Goal: Task Accomplishment & Management: Use online tool/utility

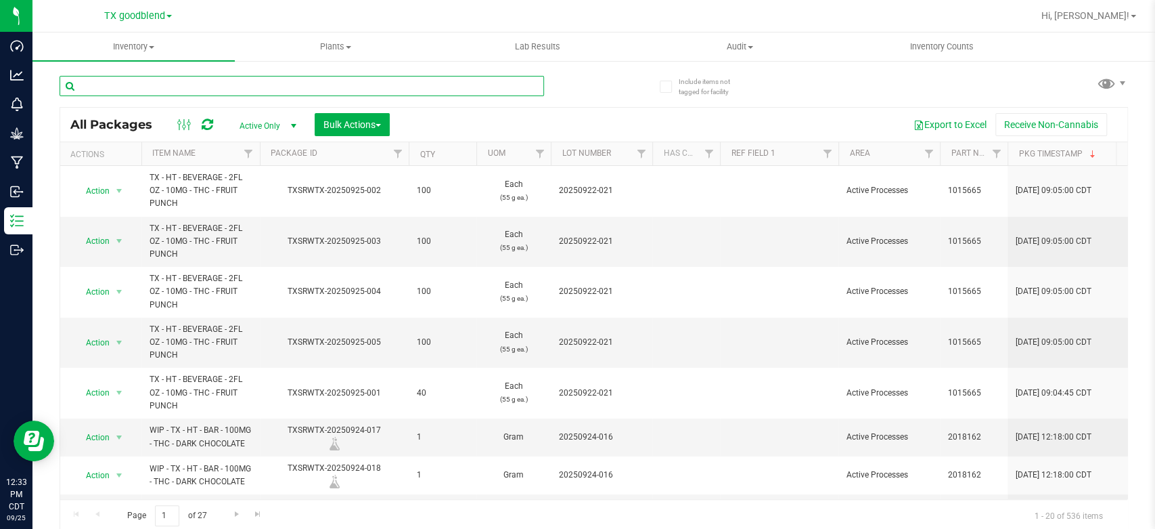
click at [267, 77] on input "text" at bounding box center [302, 86] width 485 height 20
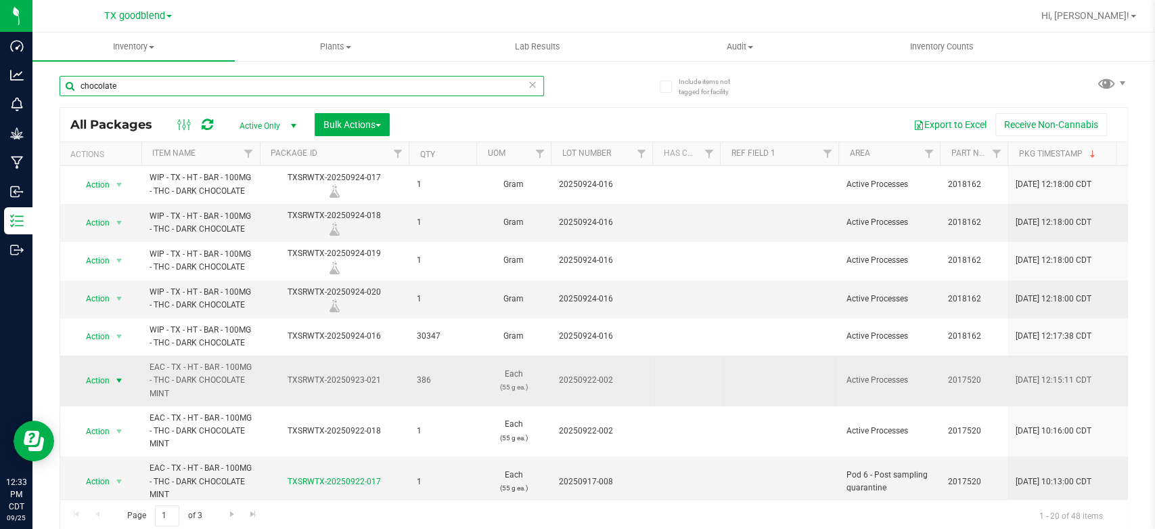
type input "chocolate"
click at [92, 378] on span "Action" at bounding box center [92, 380] width 37 height 19
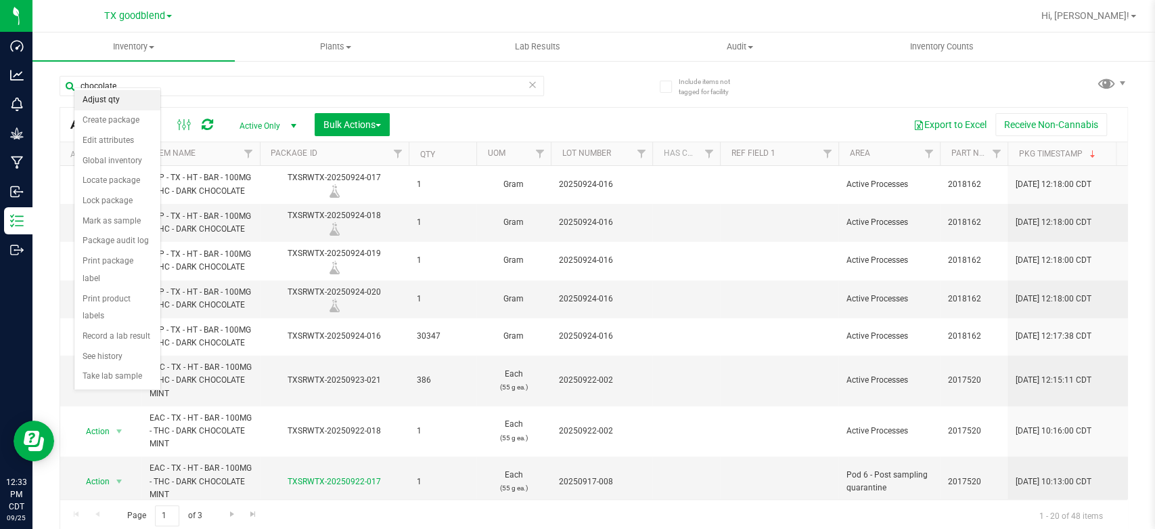
click at [116, 98] on li "Adjust qty" at bounding box center [117, 100] width 86 height 20
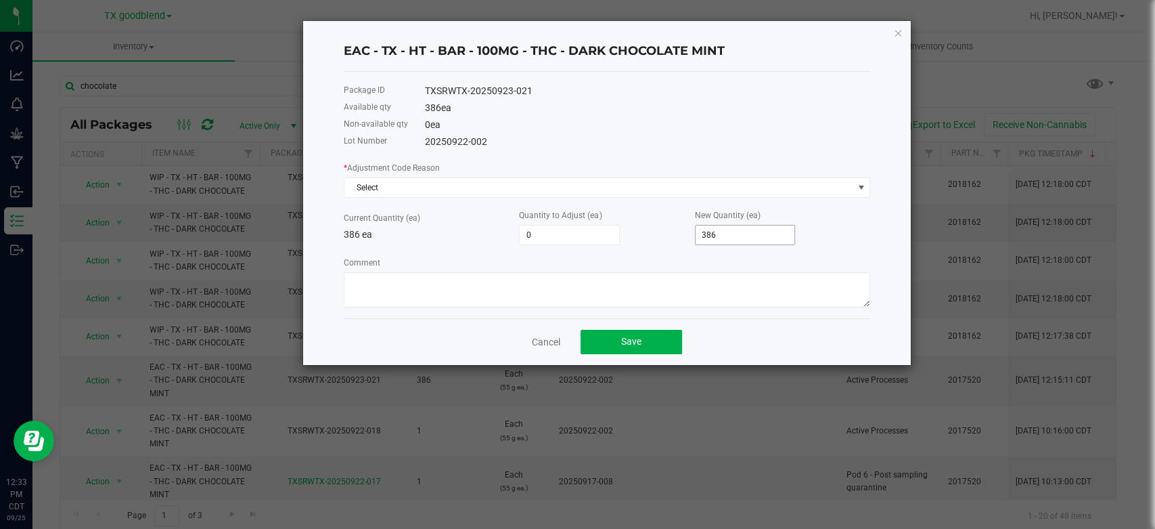
click at [736, 226] on input "386" at bounding box center [745, 234] width 99 height 19
type input "-383"
type input "3"
type input "-348"
type input "38"
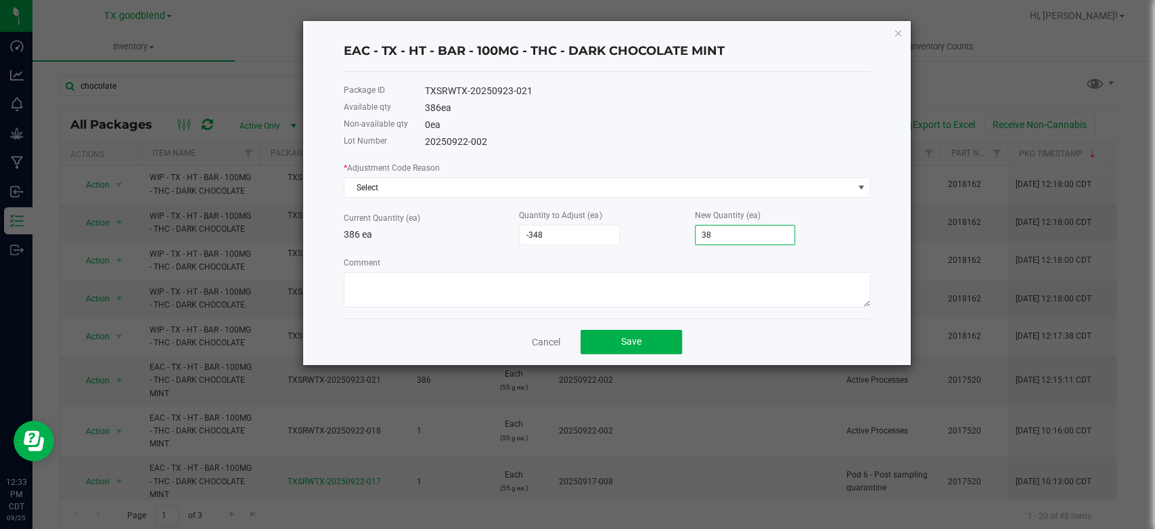
type input "-1"
type input "385"
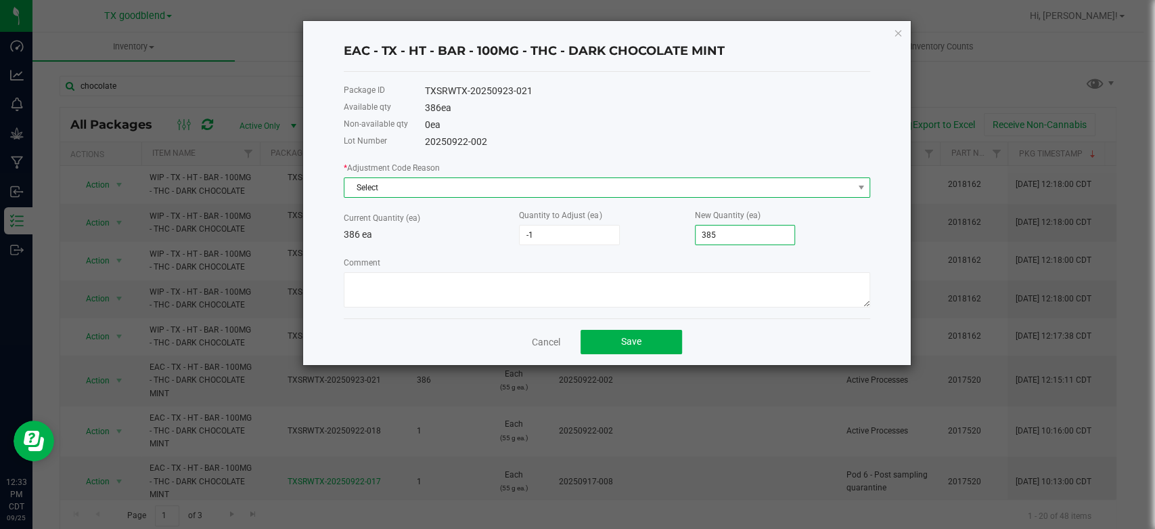
click at [611, 189] on span "Select" at bounding box center [598, 187] width 508 height 19
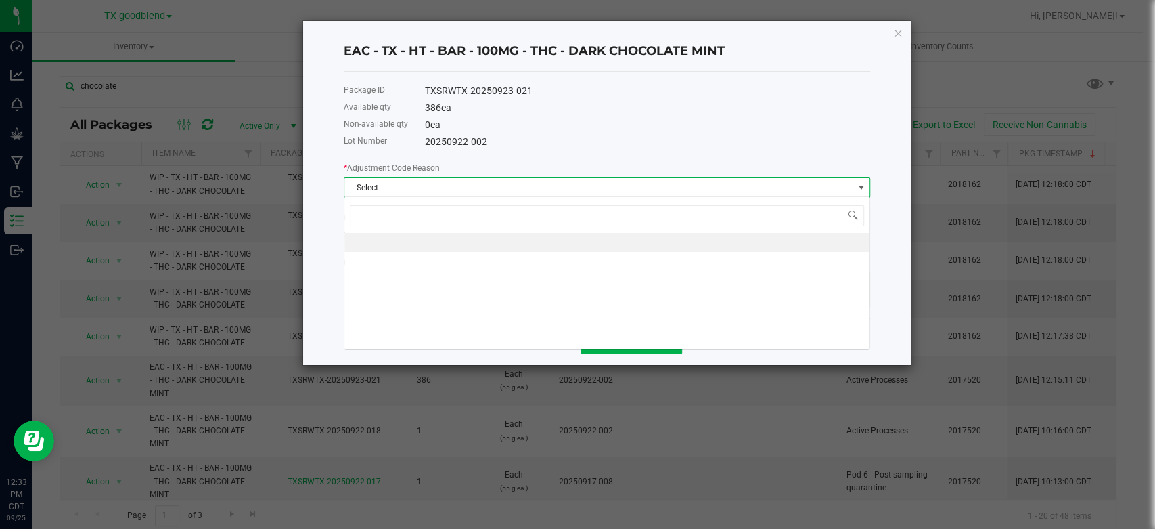
scroll to position [20, 526]
click at [608, 241] on li at bounding box center [606, 242] width 525 height 19
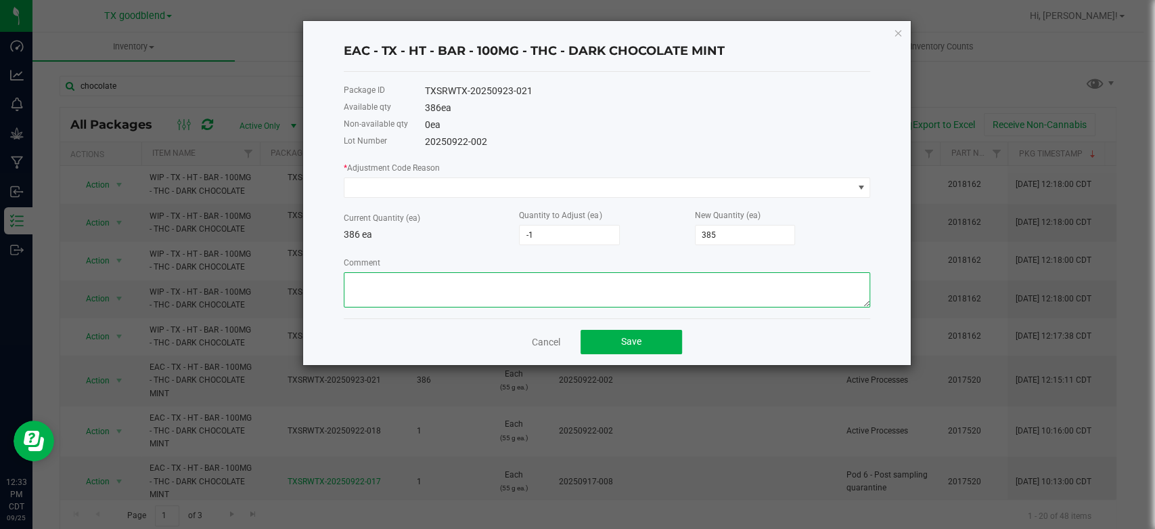
click at [543, 282] on textarea "Comment" at bounding box center [607, 289] width 526 height 35
type textarea "miscount"
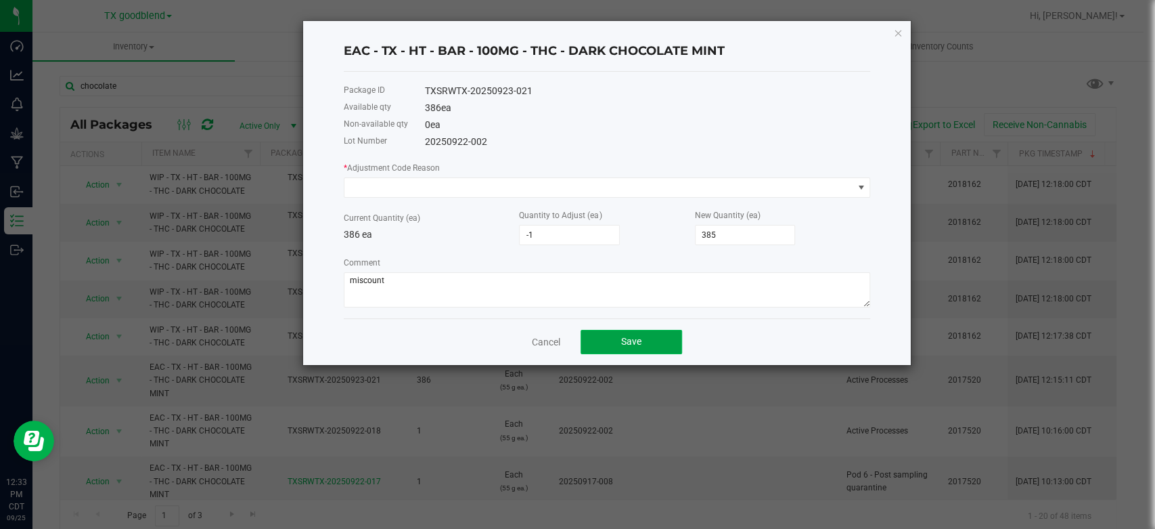
click at [639, 342] on span "Save" at bounding box center [631, 341] width 20 height 11
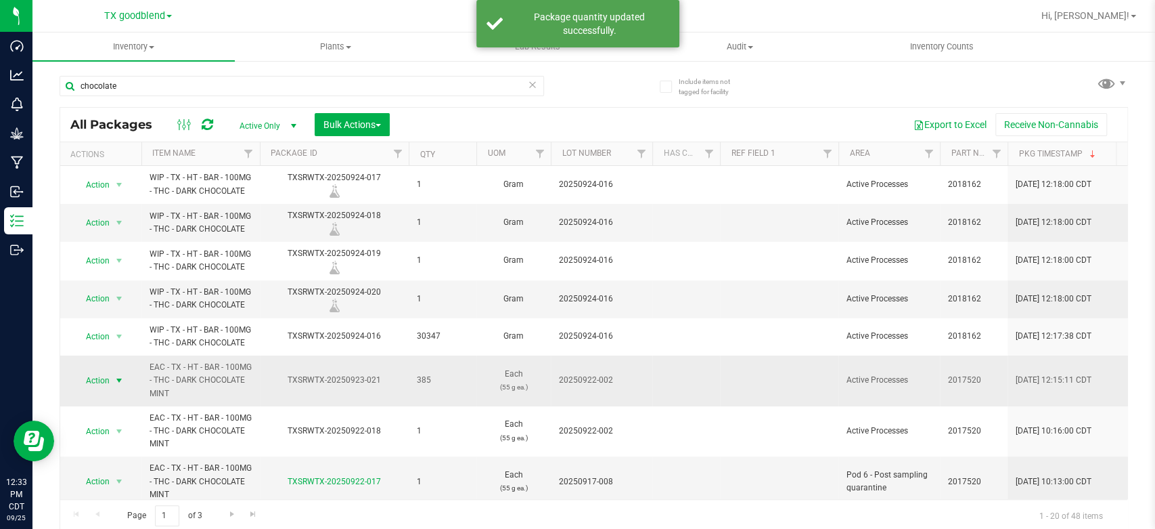
click at [97, 374] on span "Action" at bounding box center [92, 380] width 37 height 19
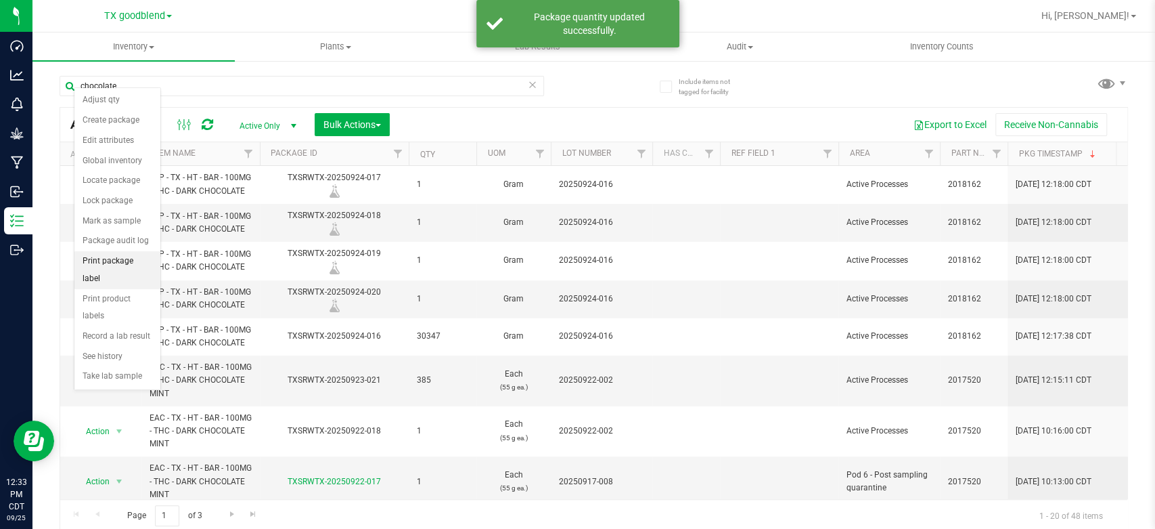
click at [122, 254] on li "Print package label" at bounding box center [117, 269] width 86 height 37
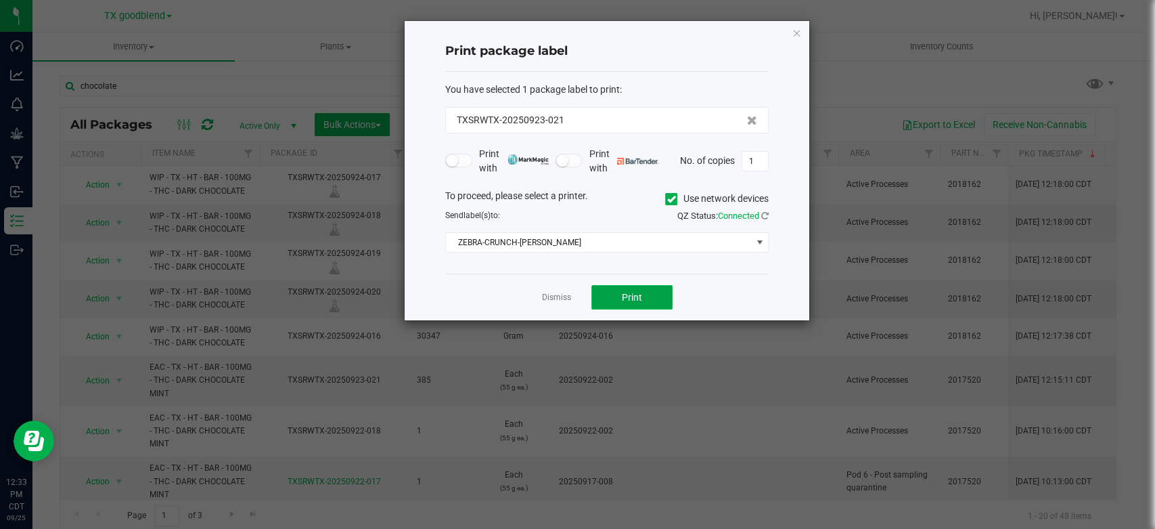
click at [616, 293] on button "Print" at bounding box center [631, 297] width 81 height 24
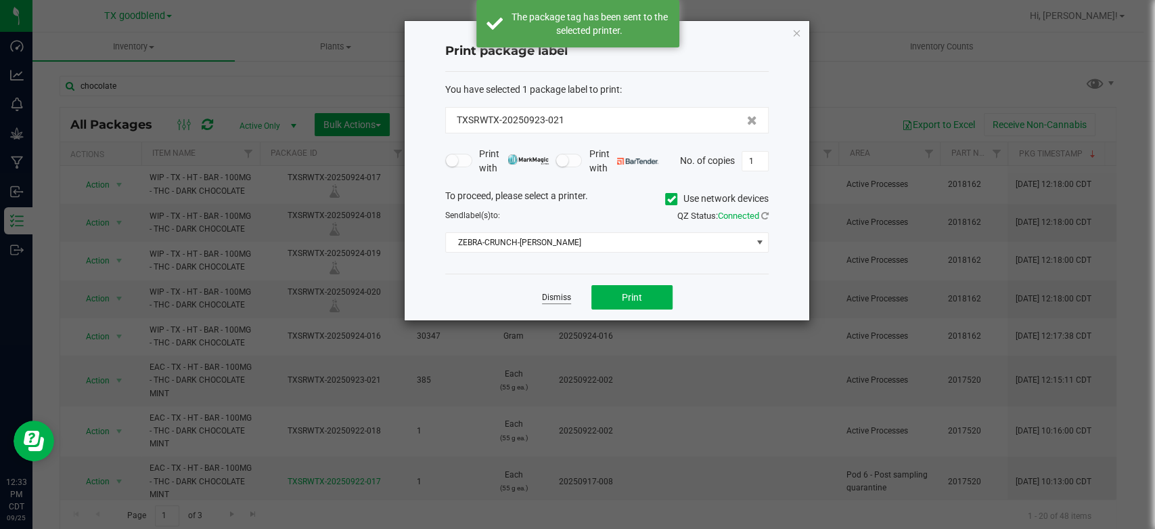
click at [558, 298] on link "Dismiss" at bounding box center [556, 298] width 29 height 12
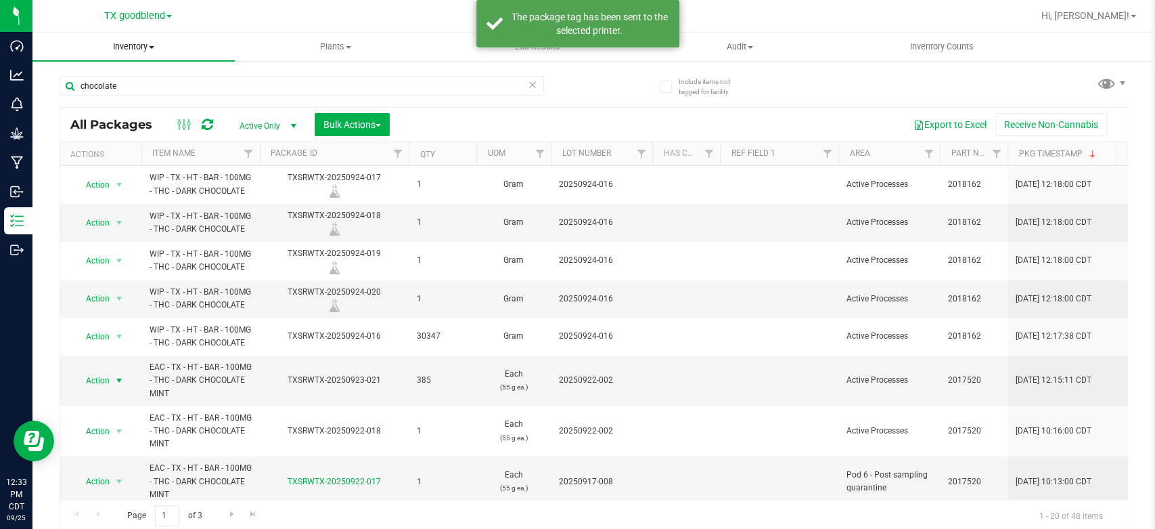
click at [125, 45] on span "Inventory" at bounding box center [133, 47] width 202 height 12
click at [113, 168] on span "From bill of materials" at bounding box center [93, 163] width 122 height 12
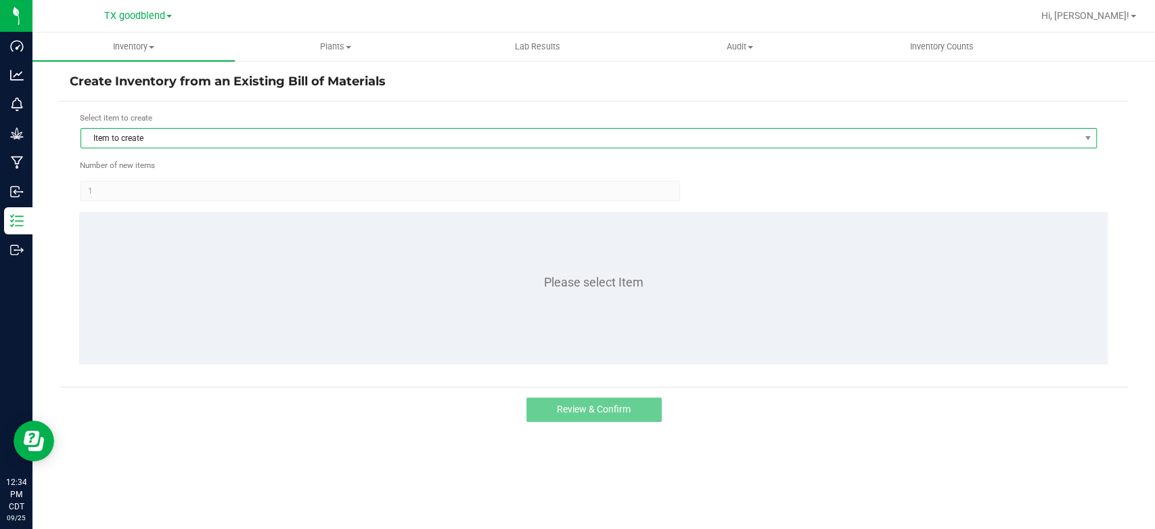
click at [168, 135] on span "Item to create" at bounding box center [580, 138] width 998 height 19
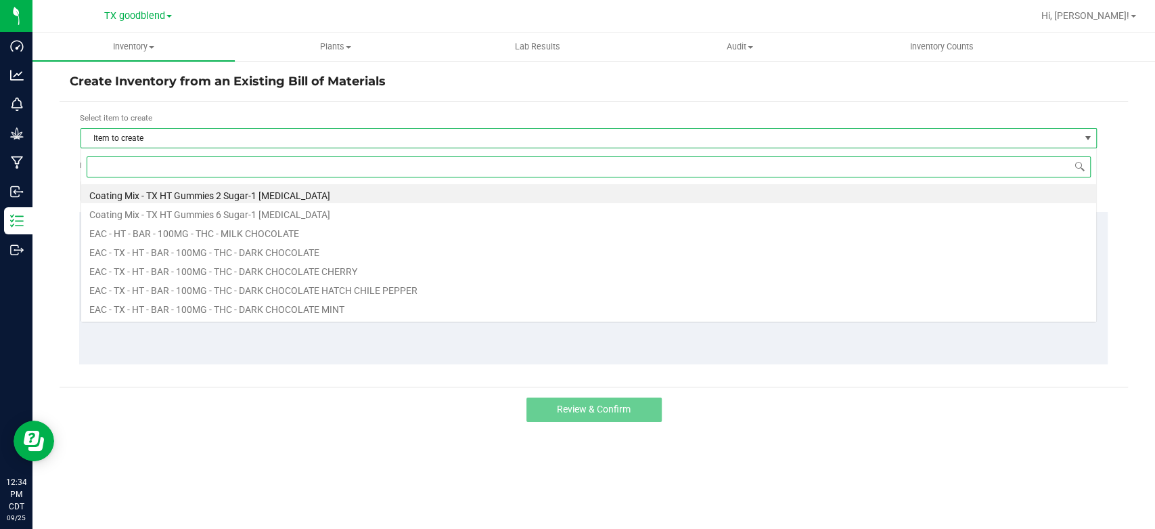
scroll to position [20, 1016]
type input "chocolate"
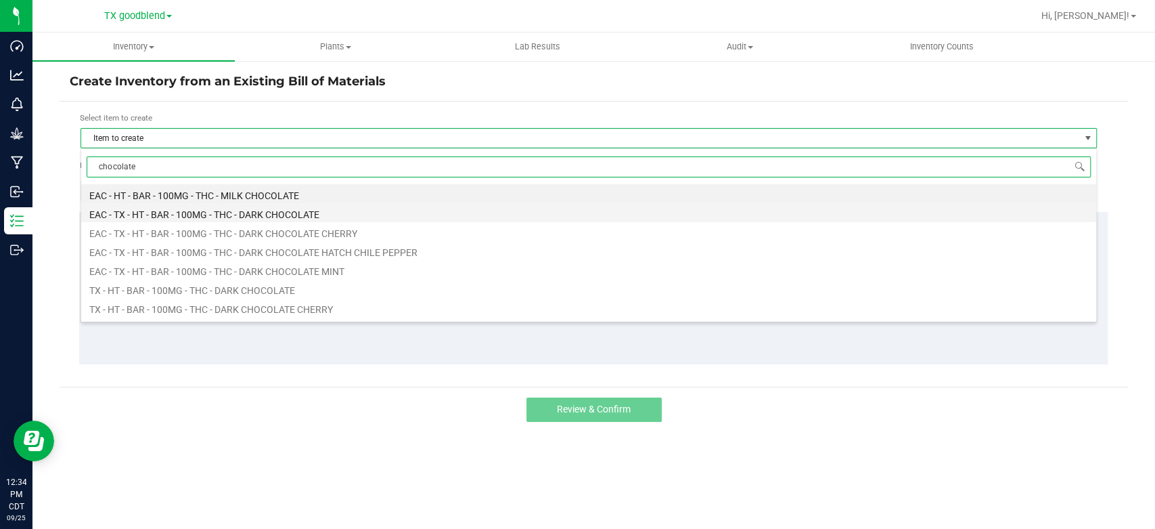
click at [194, 211] on li "EAC - TX - HT - BAR - 100MG - THC - DARK CHOCOLATE" at bounding box center [588, 212] width 1015 height 19
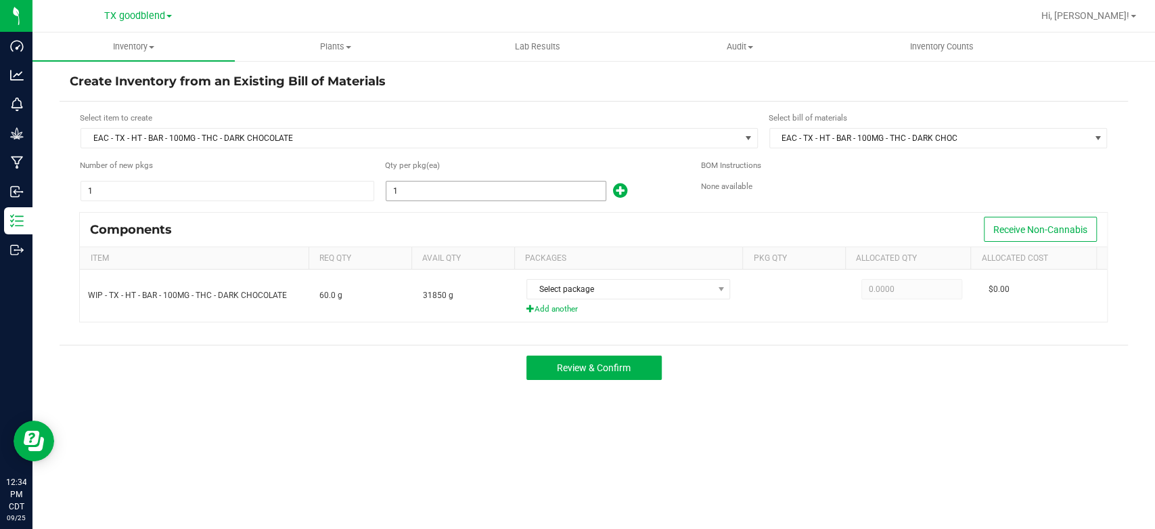
click at [418, 194] on input "1" at bounding box center [495, 190] width 219 height 19
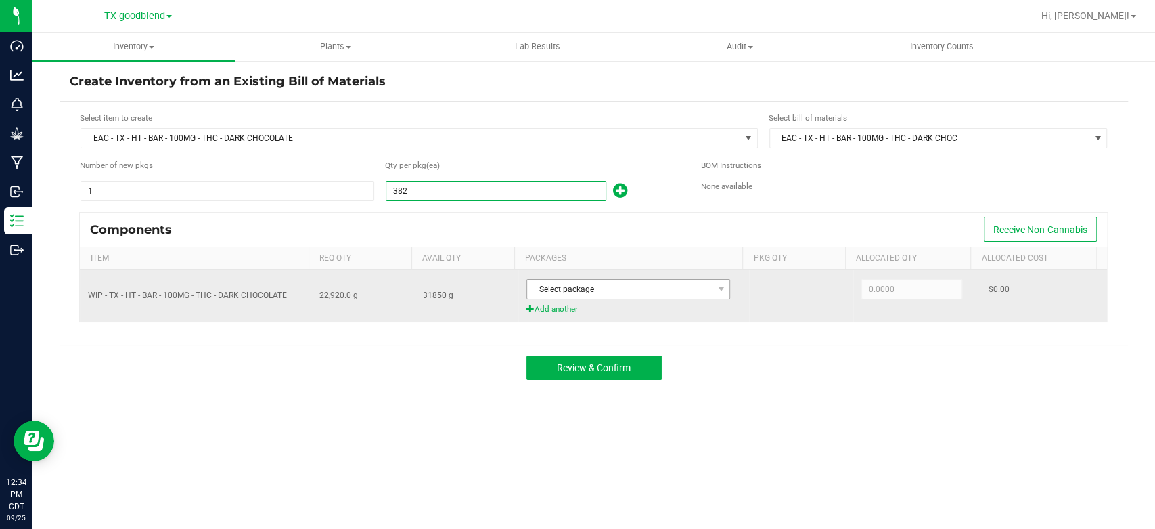
type input "382"
click at [585, 282] on span "Select package" at bounding box center [619, 288] width 185 height 19
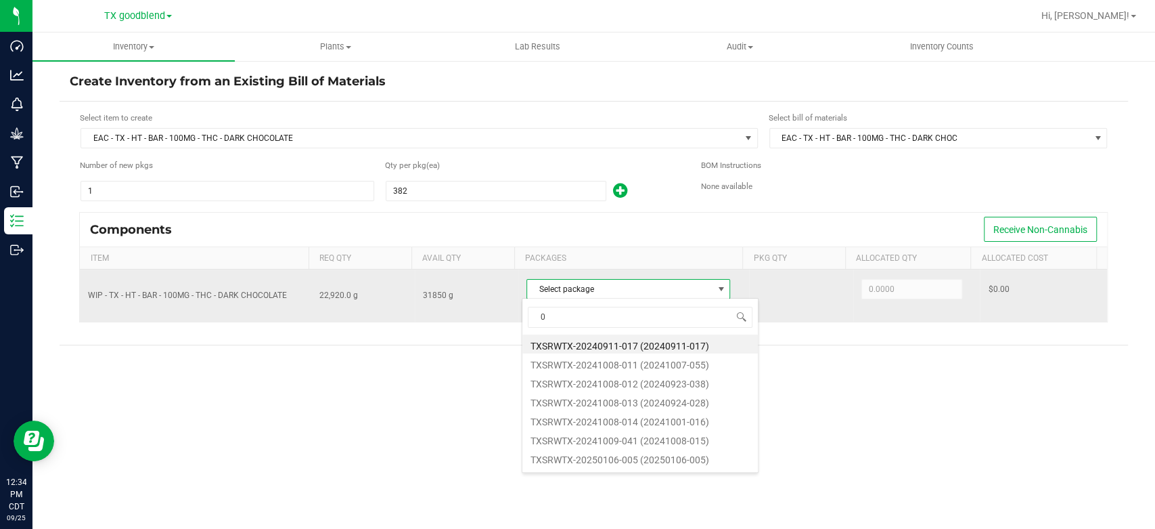
scroll to position [20, 201]
type input "0924"
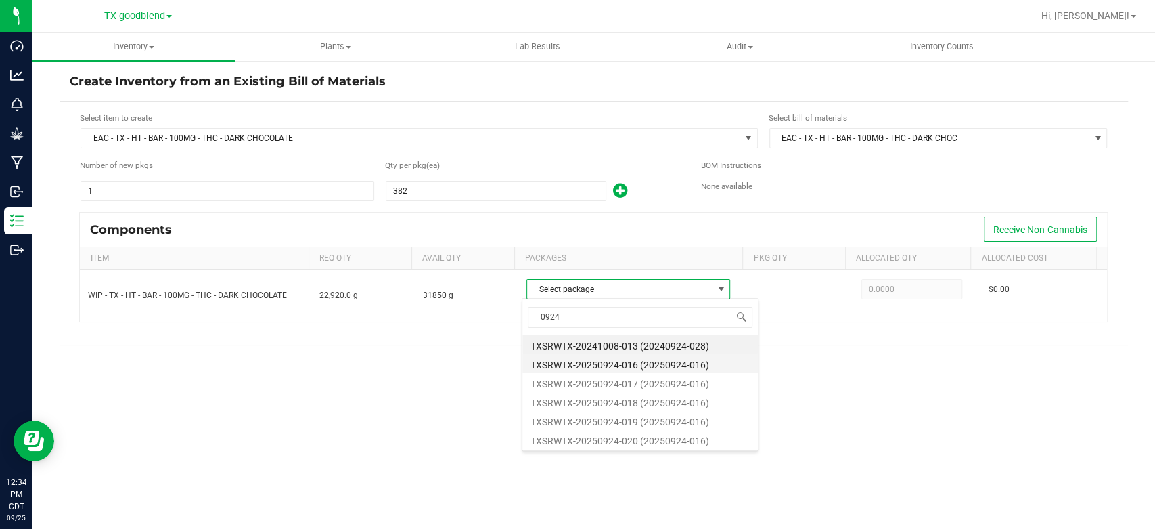
click at [590, 363] on li "TXSRWTX-20250924-016 (20250924-016)" at bounding box center [639, 362] width 235 height 19
type input "22,920.0000"
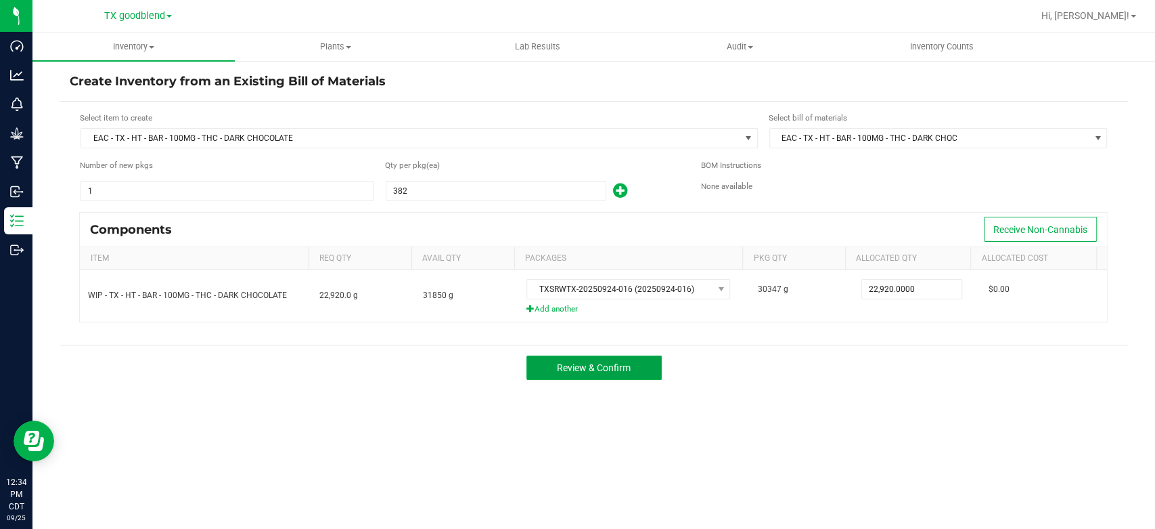
click at [590, 363] on span "Review & Confirm" at bounding box center [594, 367] width 74 height 11
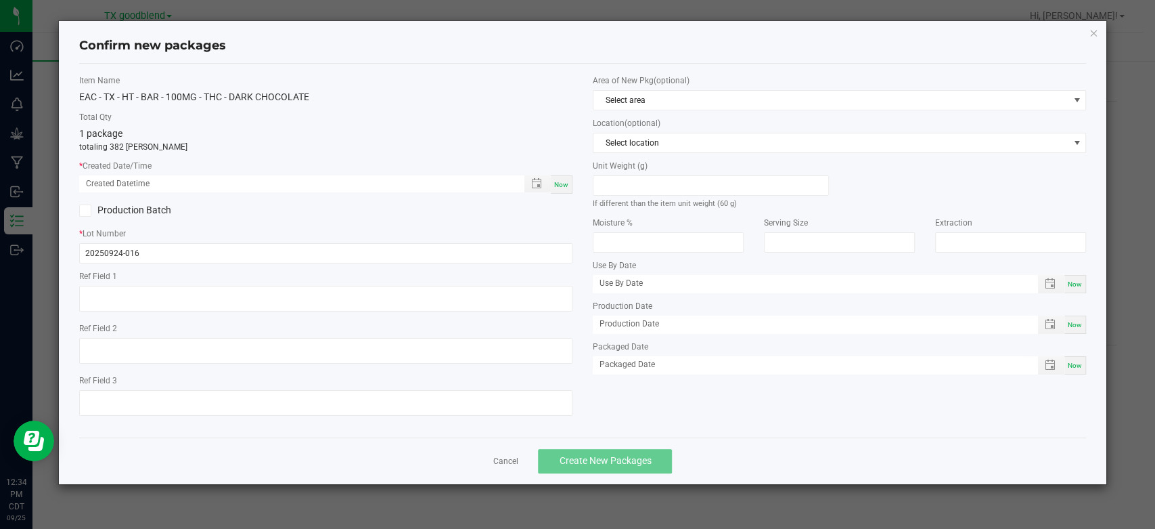
click at [566, 184] on span "Now" at bounding box center [561, 184] width 14 height 7
type input "[DATE] 12:34 PM"
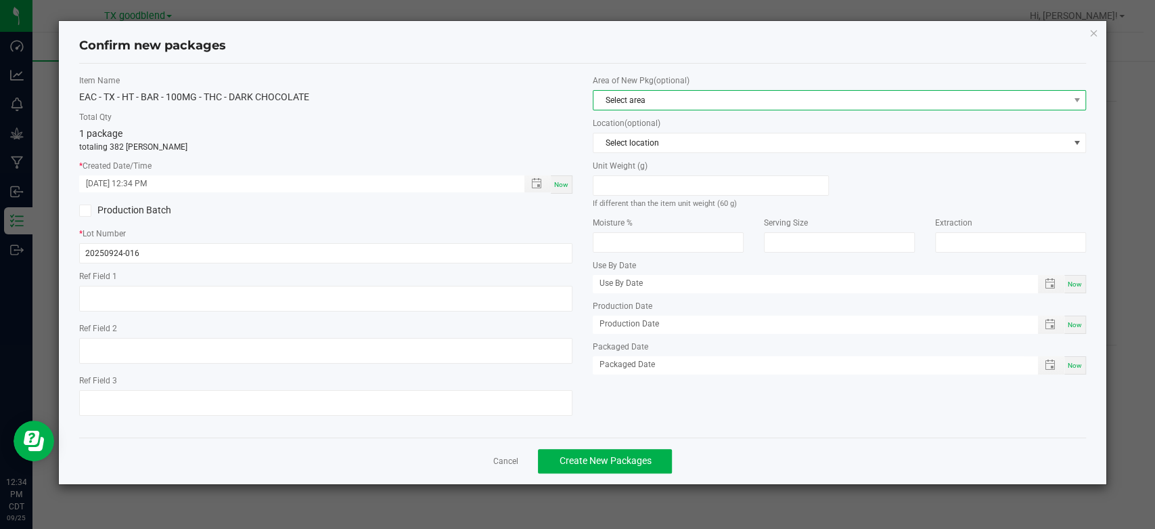
click at [665, 101] on span "Select area" at bounding box center [830, 100] width 475 height 19
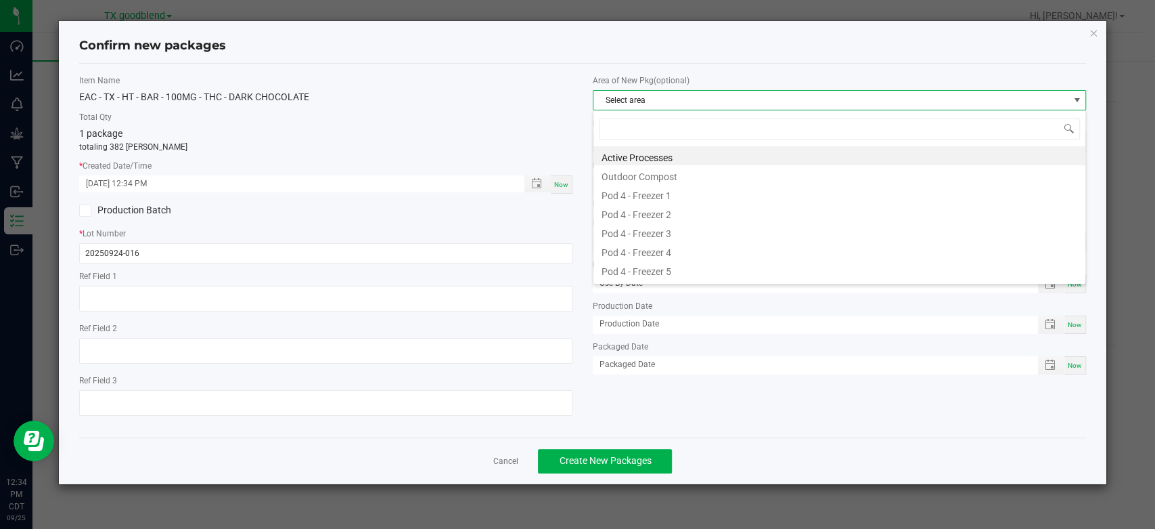
scroll to position [20, 493]
click at [661, 156] on li "Active Processes" at bounding box center [839, 155] width 492 height 19
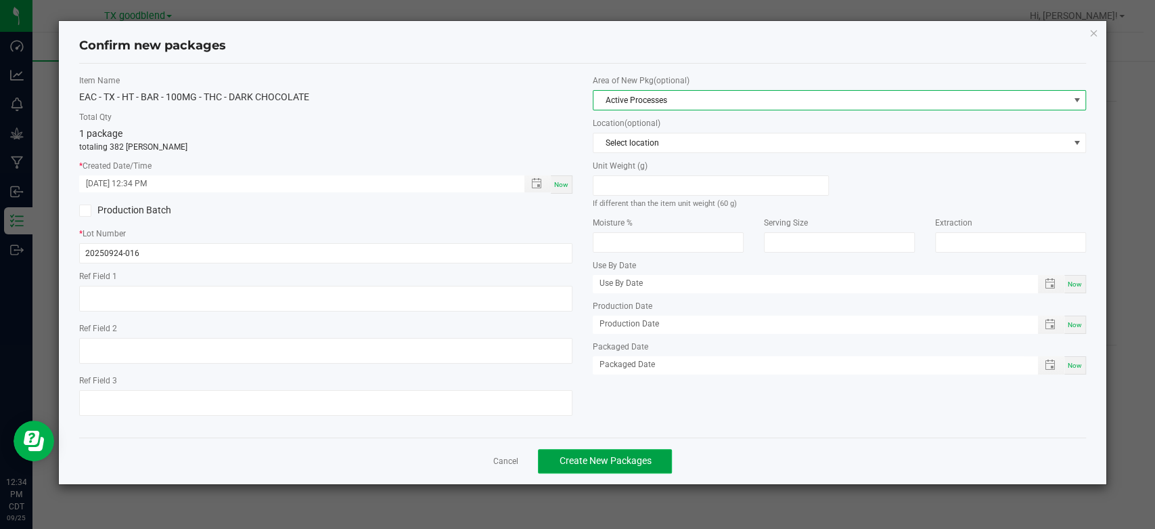
click at [596, 467] on button "Create New Packages" at bounding box center [605, 461] width 134 height 24
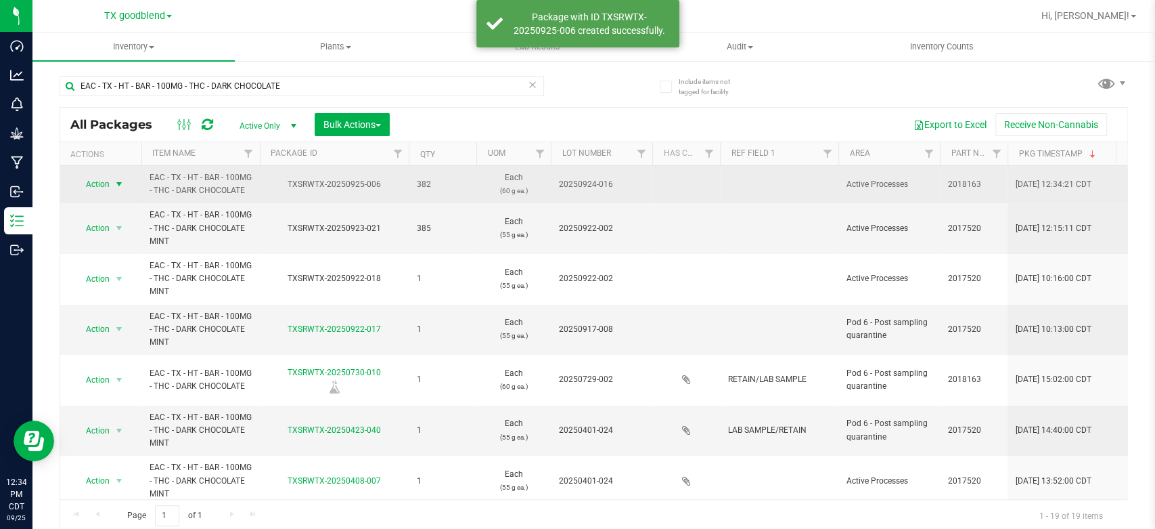
click at [94, 185] on span "Action" at bounding box center [92, 184] width 37 height 19
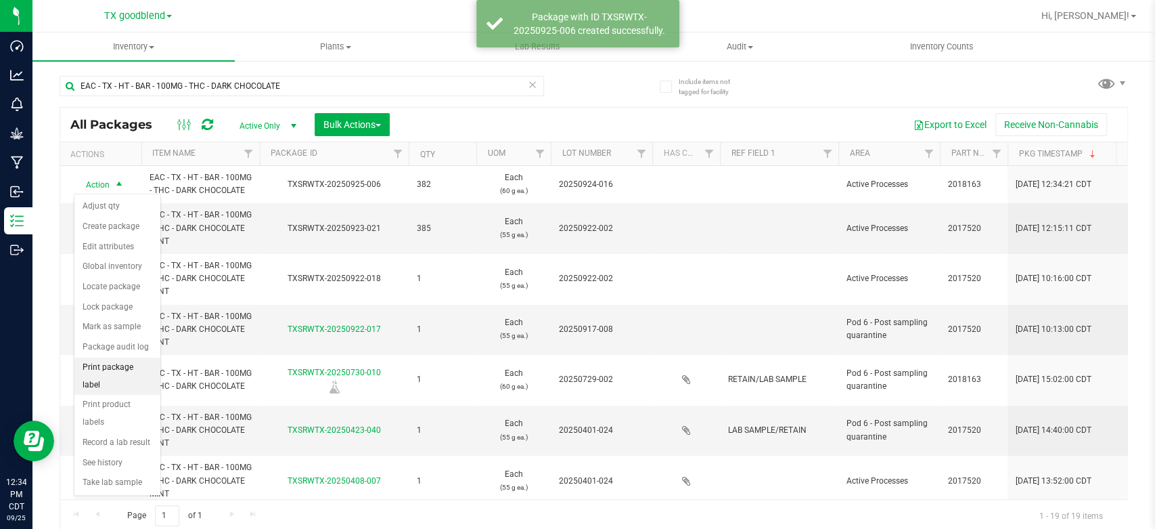
click at [114, 363] on li "Print package label" at bounding box center [117, 375] width 86 height 37
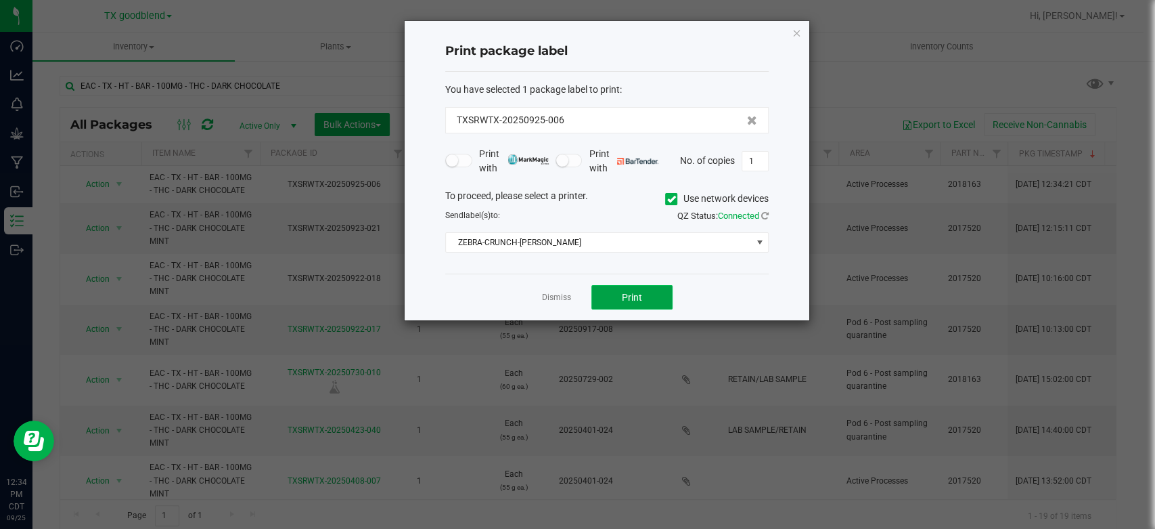
click at [631, 296] on span "Print" at bounding box center [632, 297] width 20 height 11
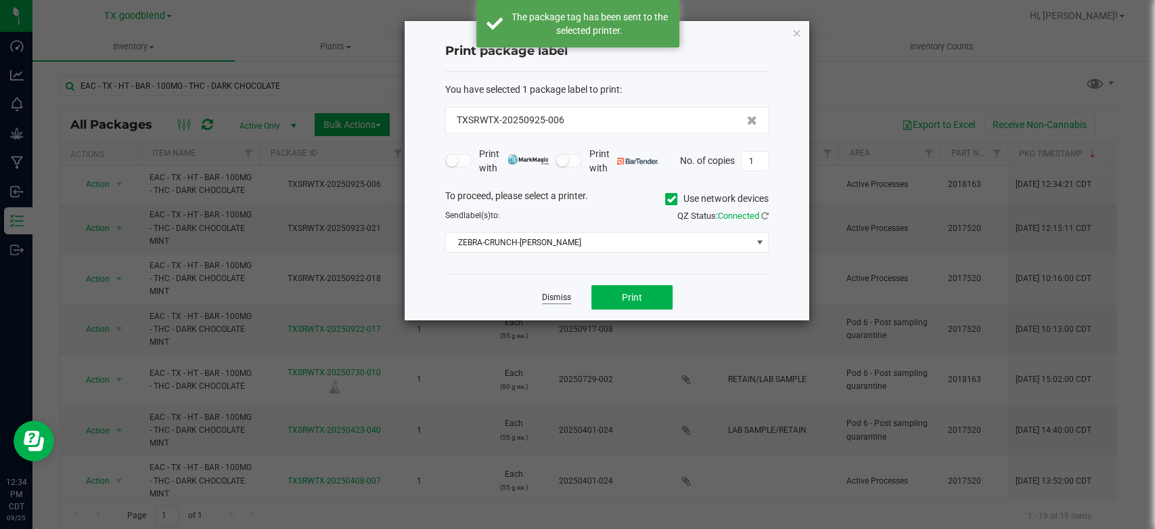
click at [548, 297] on link "Dismiss" at bounding box center [556, 298] width 29 height 12
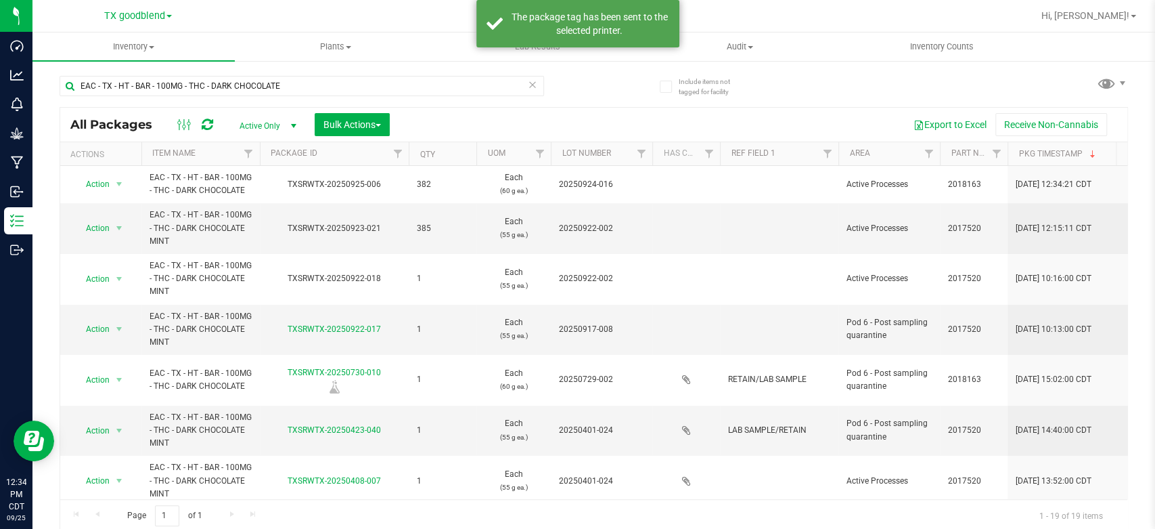
click at [530, 83] on icon at bounding box center [532, 84] width 9 height 16
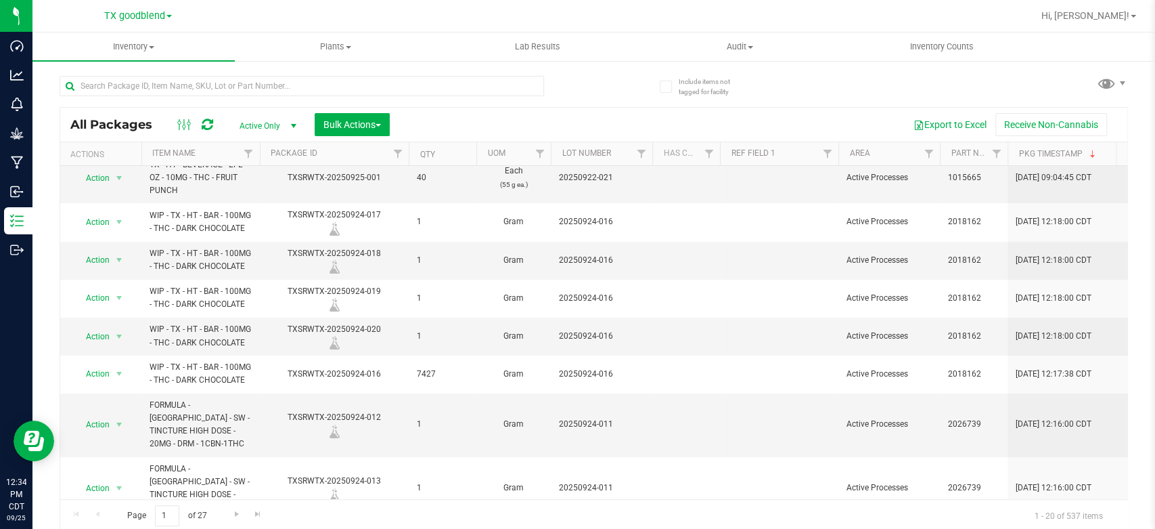
scroll to position [267, 0]
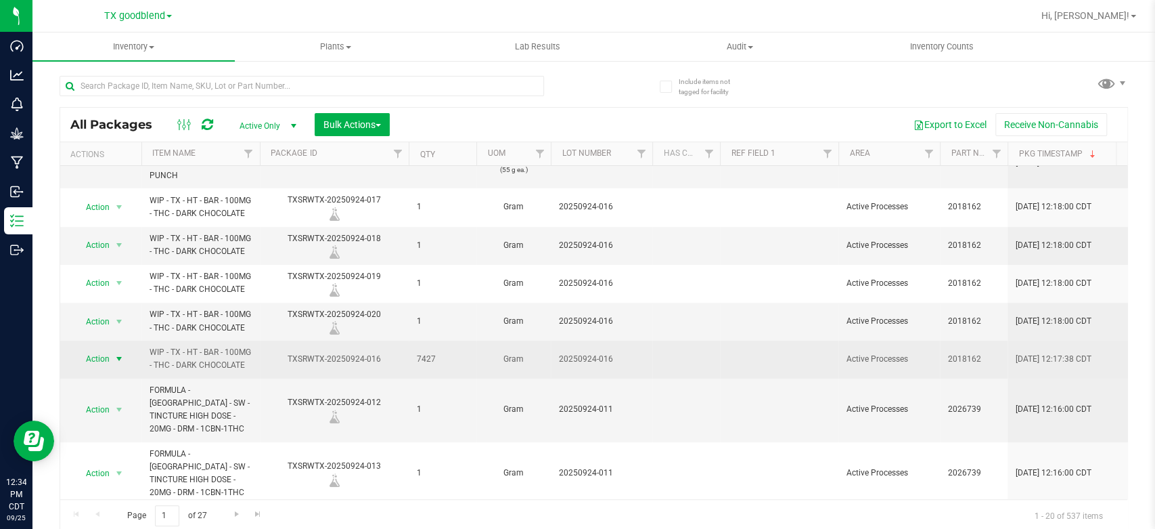
click at [89, 356] on span "Action" at bounding box center [92, 358] width 37 height 19
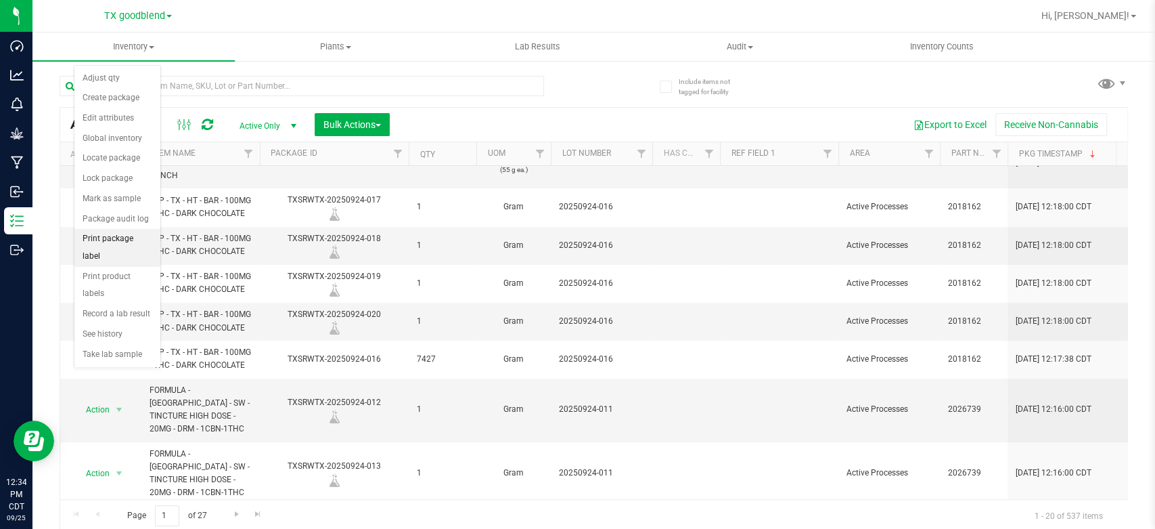
click at [121, 237] on li "Print package label" at bounding box center [117, 247] width 86 height 37
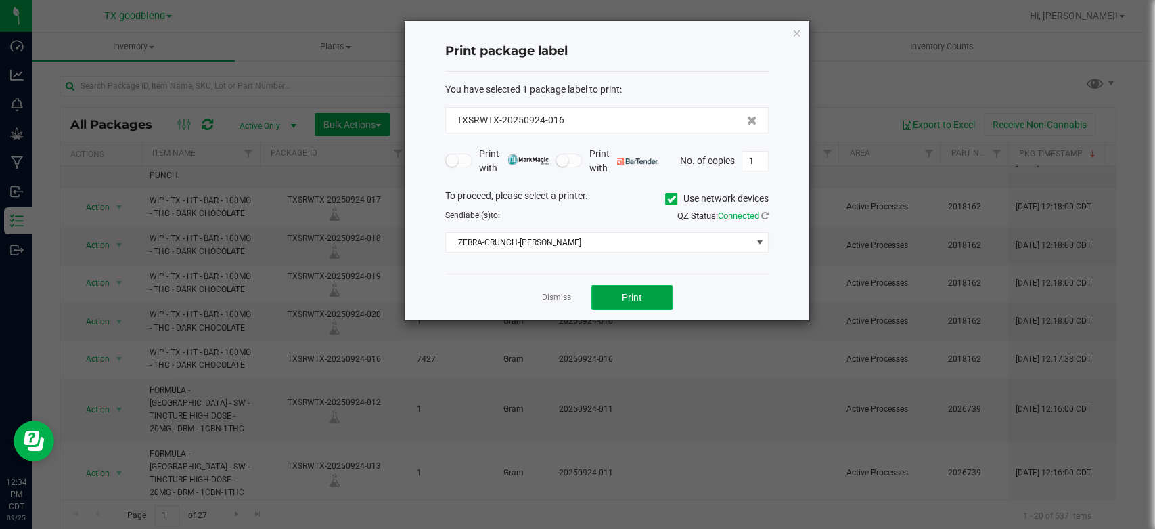
click at [629, 296] on span "Print" at bounding box center [632, 297] width 20 height 11
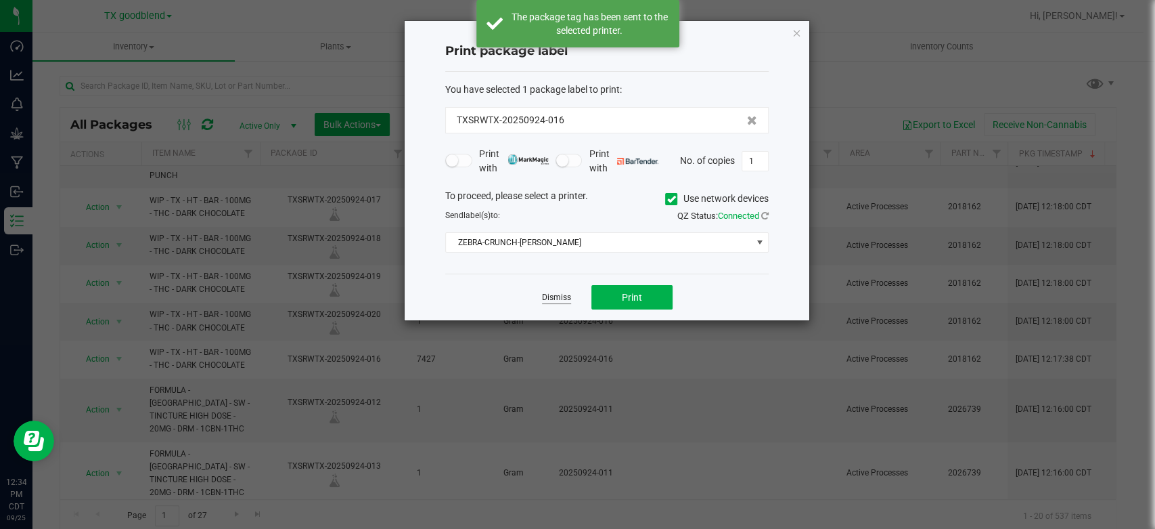
click at [559, 299] on link "Dismiss" at bounding box center [556, 298] width 29 height 12
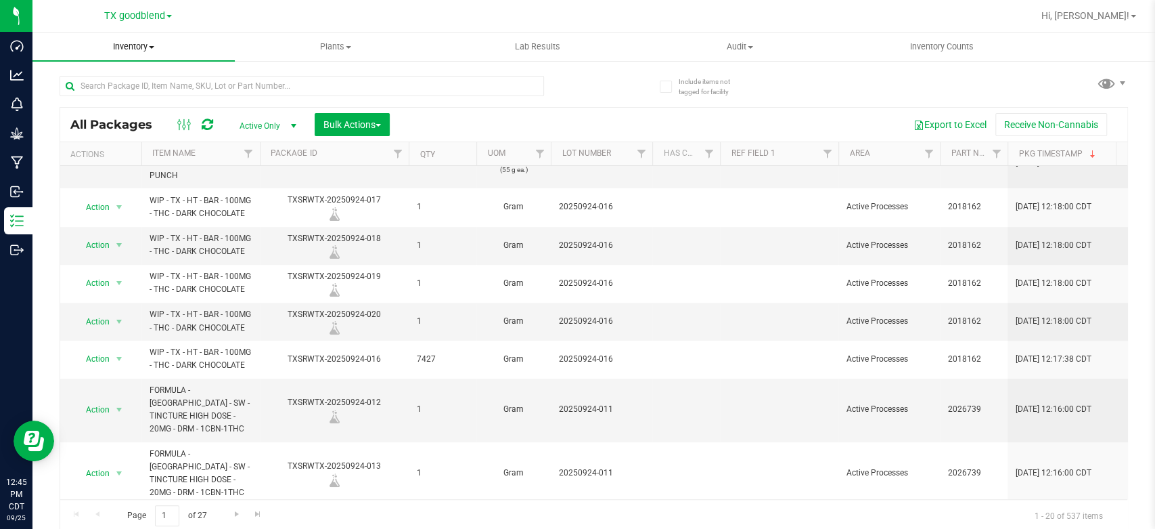
click at [145, 47] on span "Inventory" at bounding box center [133, 47] width 202 height 12
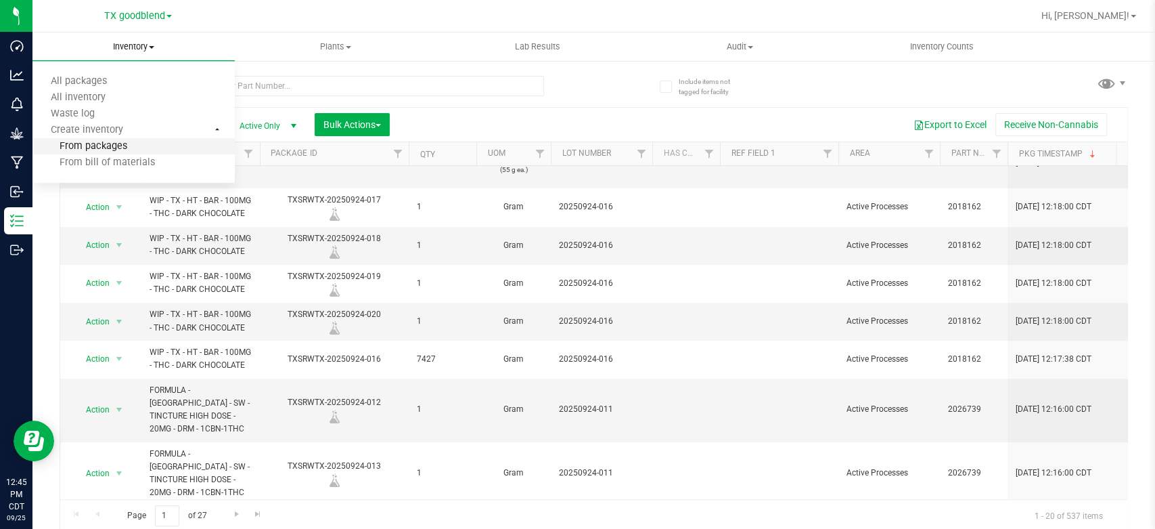
click at [147, 143] on li "From packages" at bounding box center [133, 147] width 202 height 16
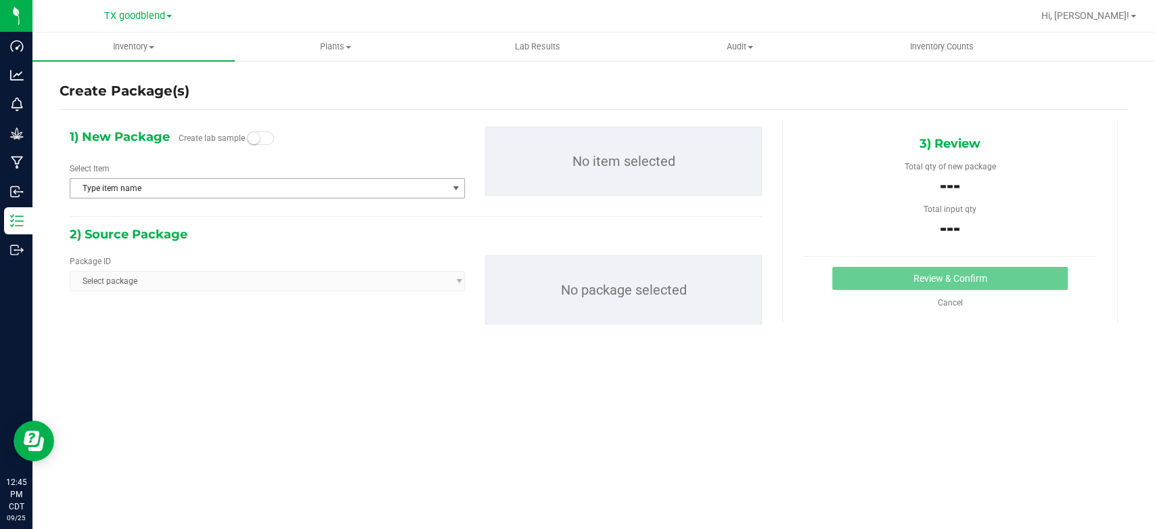
click at [267, 181] on span "Type item name" at bounding box center [258, 188] width 377 height 19
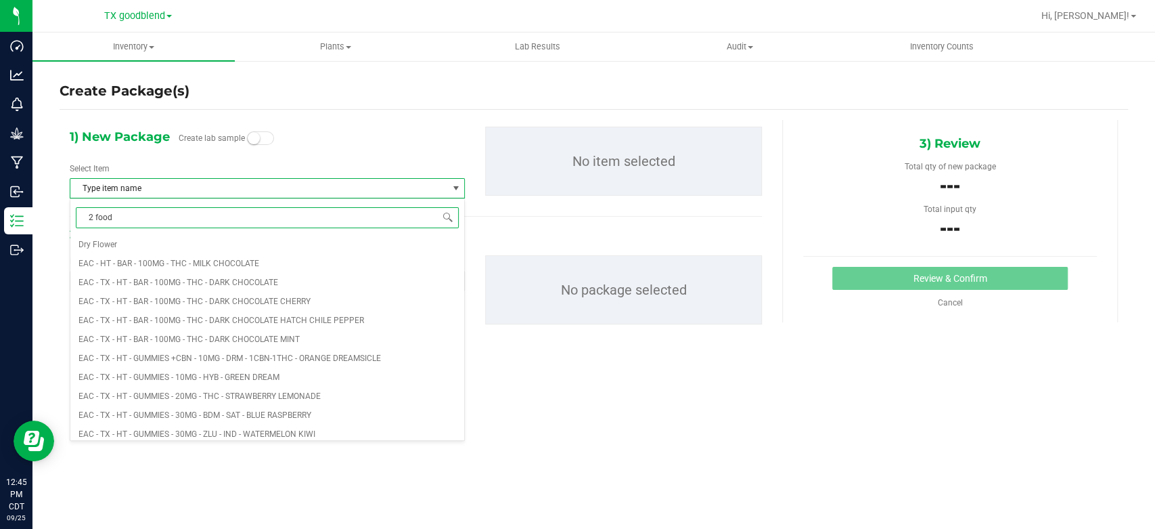
type input "2 food"
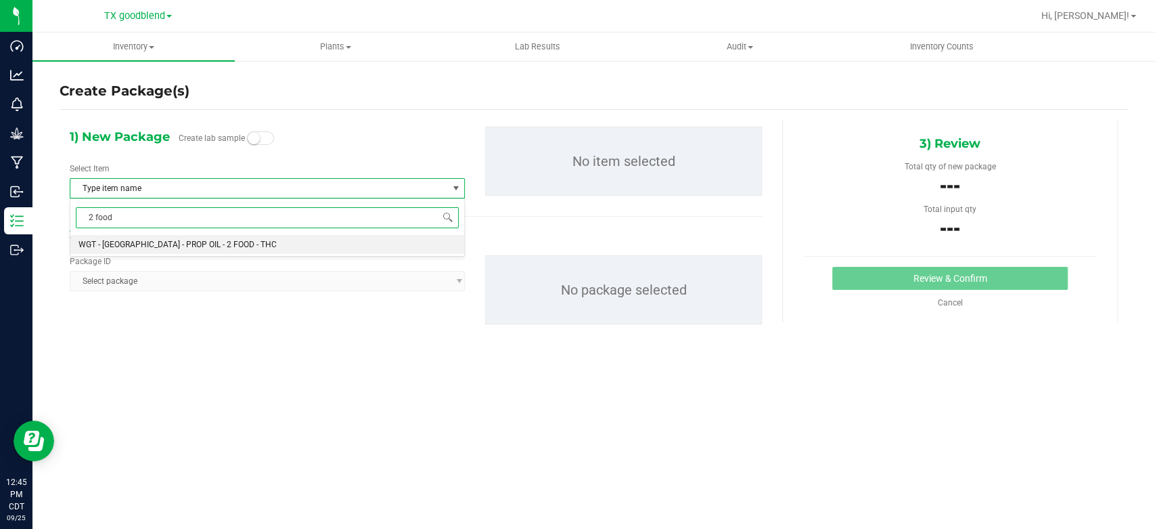
click at [267, 244] on li "WGT - [GEOGRAPHIC_DATA] - PROP OIL - 2 FOOD - THC" at bounding box center [267, 244] width 394 height 19
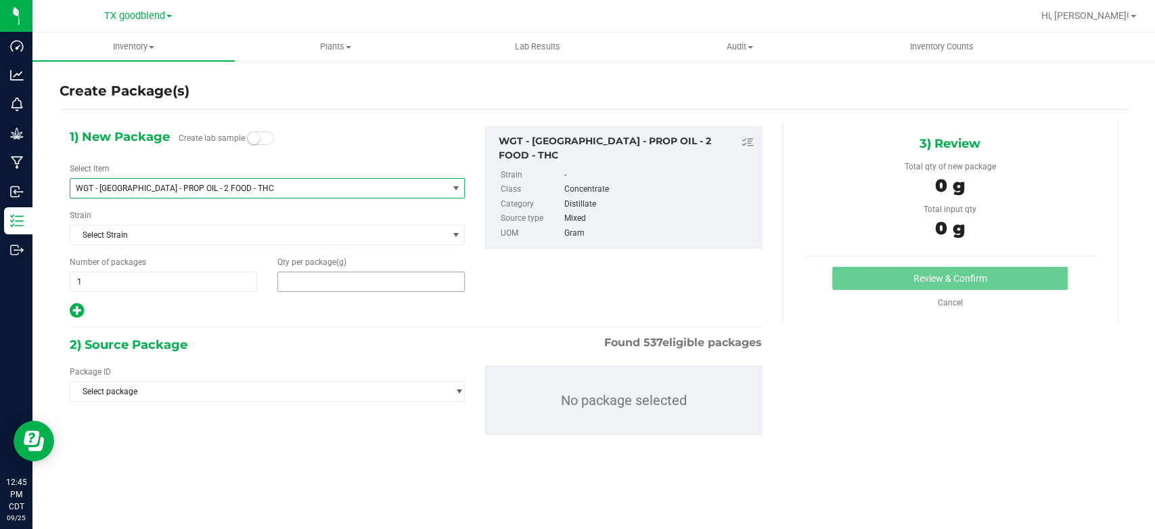
click at [338, 286] on span at bounding box center [370, 281] width 187 height 20
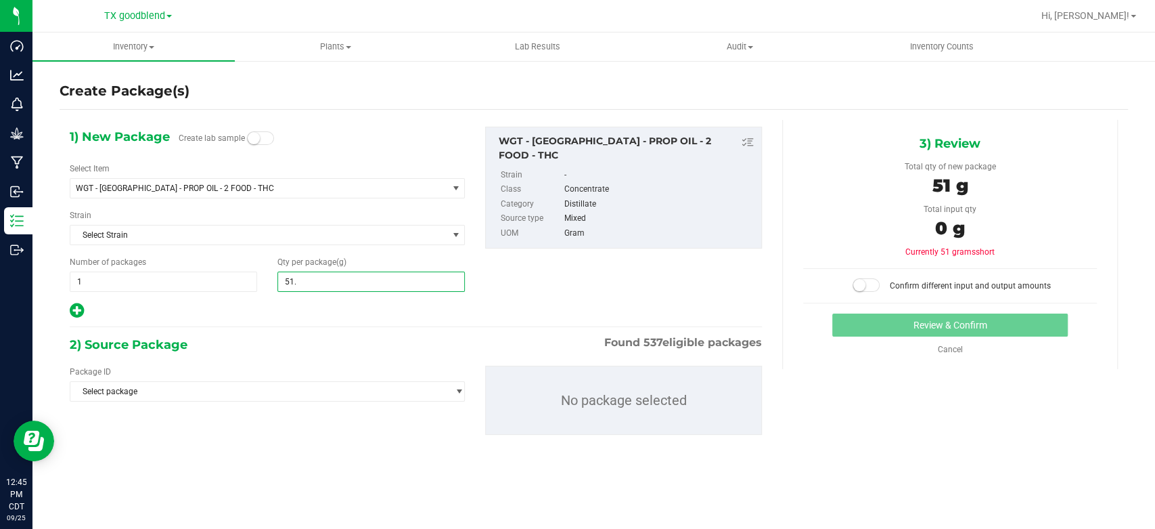
type input "51.5"
type input "51.5000"
click at [336, 386] on span "Select package" at bounding box center [258, 391] width 377 height 19
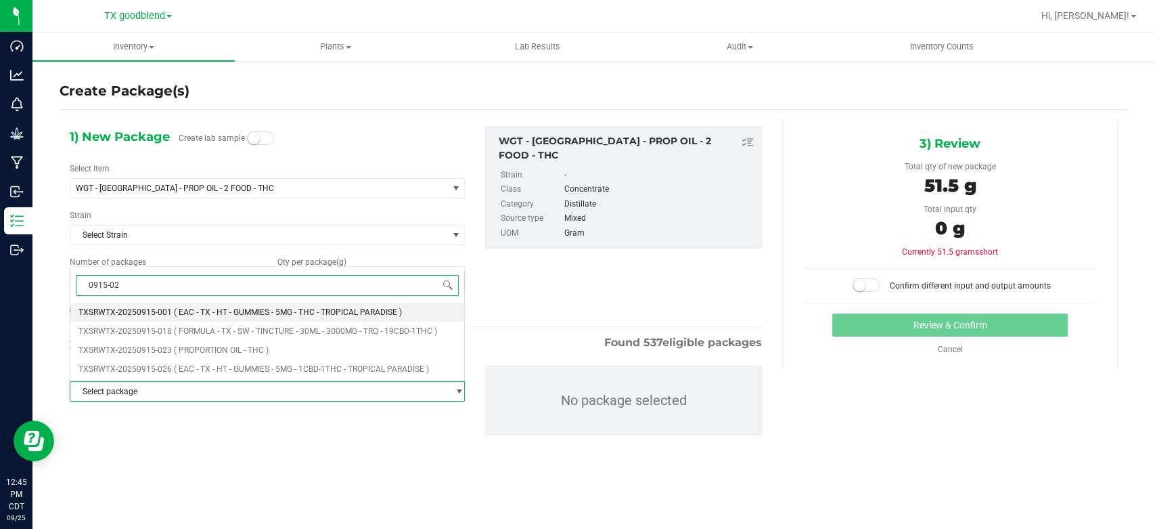
type input "0915-023"
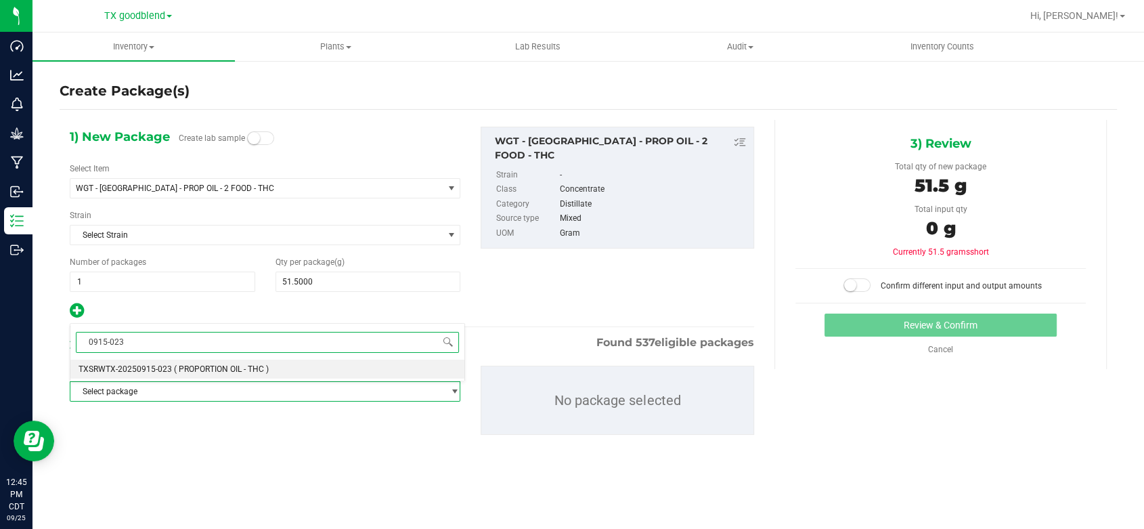
click at [314, 372] on li "TXSRWTX-20250915-023 ( PROPORTION OIL - THC )" at bounding box center [267, 368] width 394 height 19
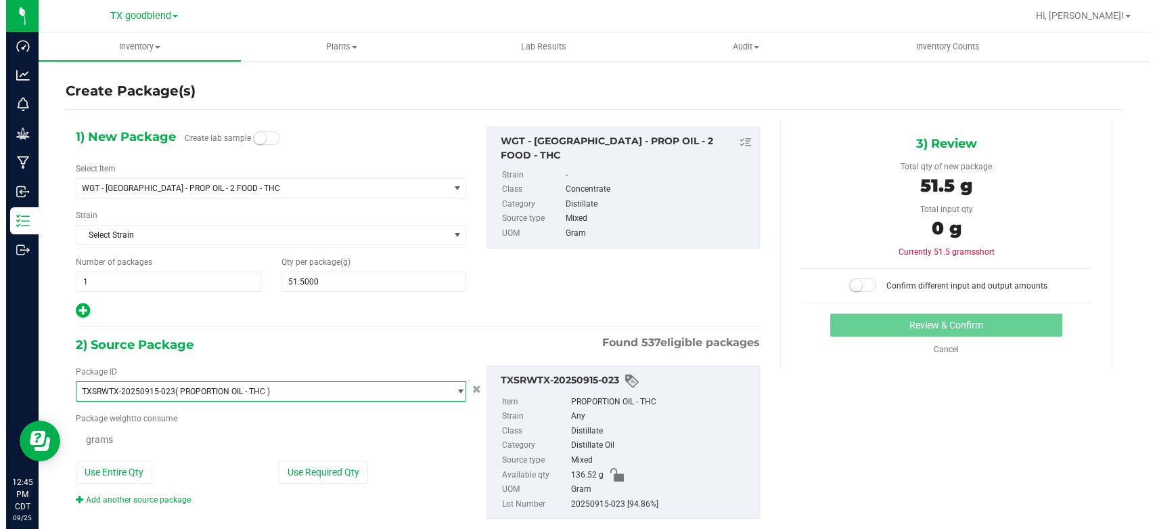
scroll to position [8944, 0]
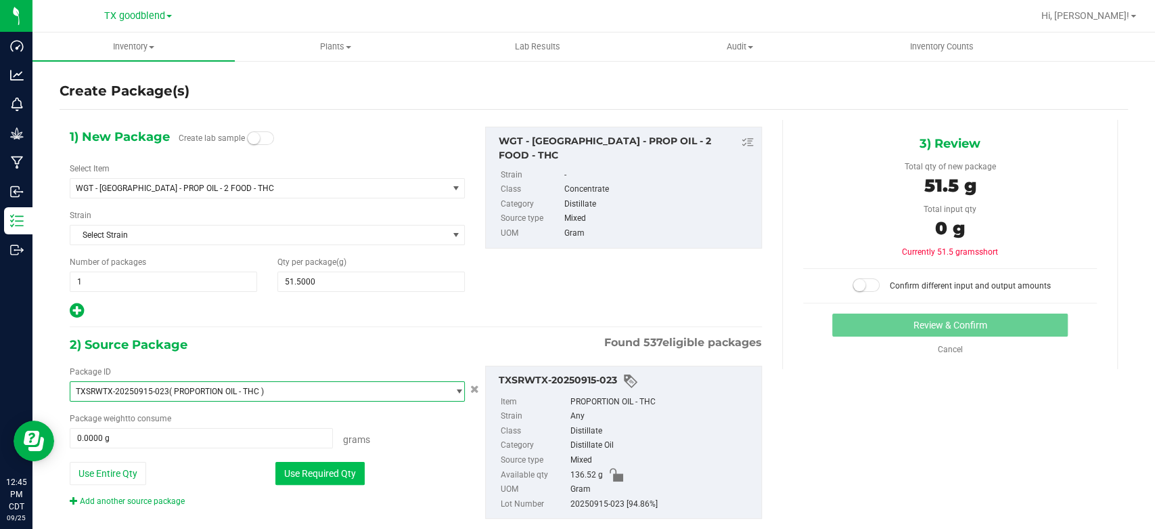
click at [319, 470] on button "Use Required Qty" at bounding box center [319, 473] width 89 height 23
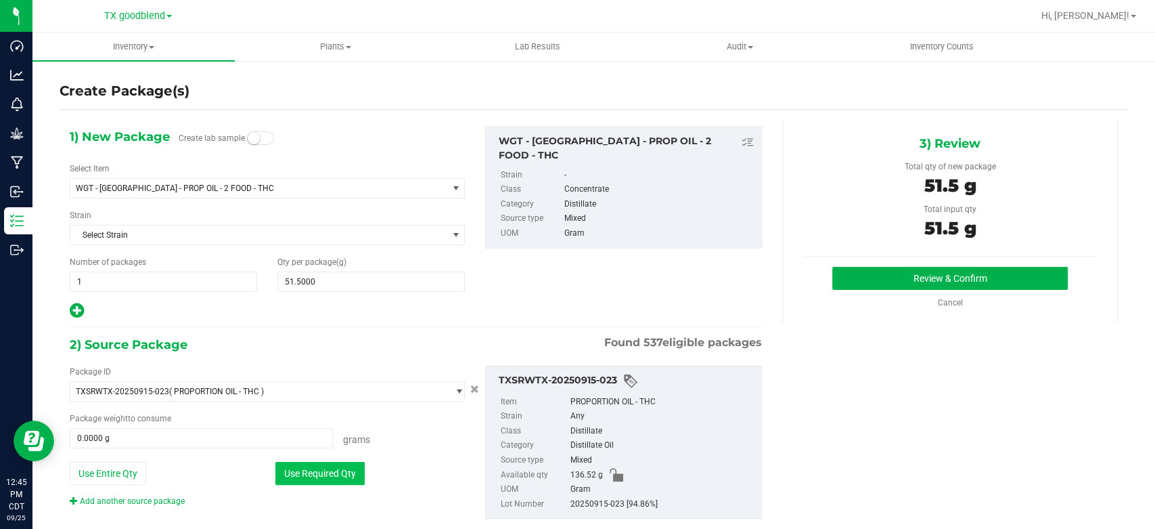
type input "51.5000 g"
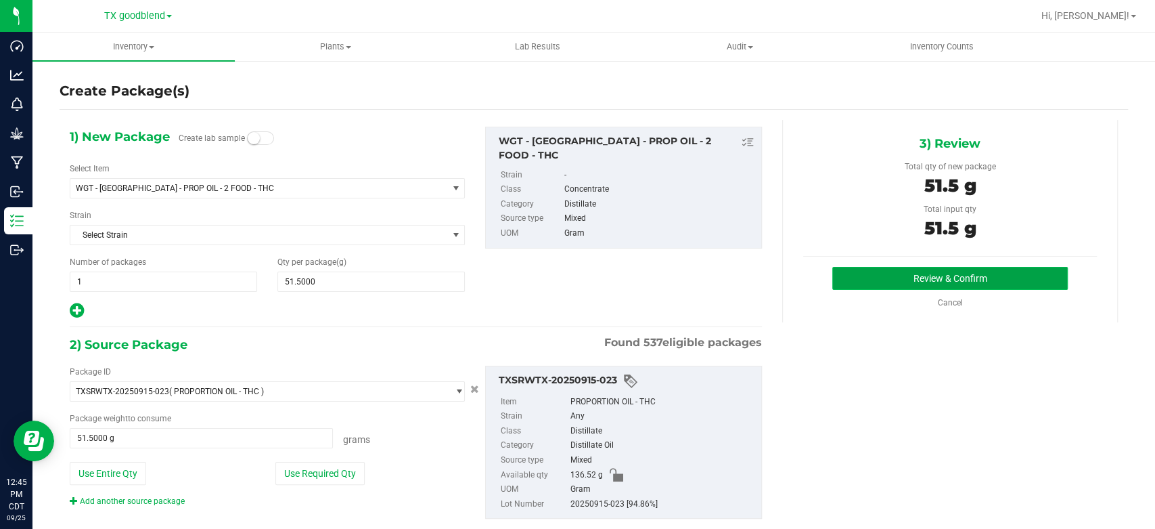
click at [863, 288] on button "Review & Confirm" at bounding box center [949, 278] width 235 height 23
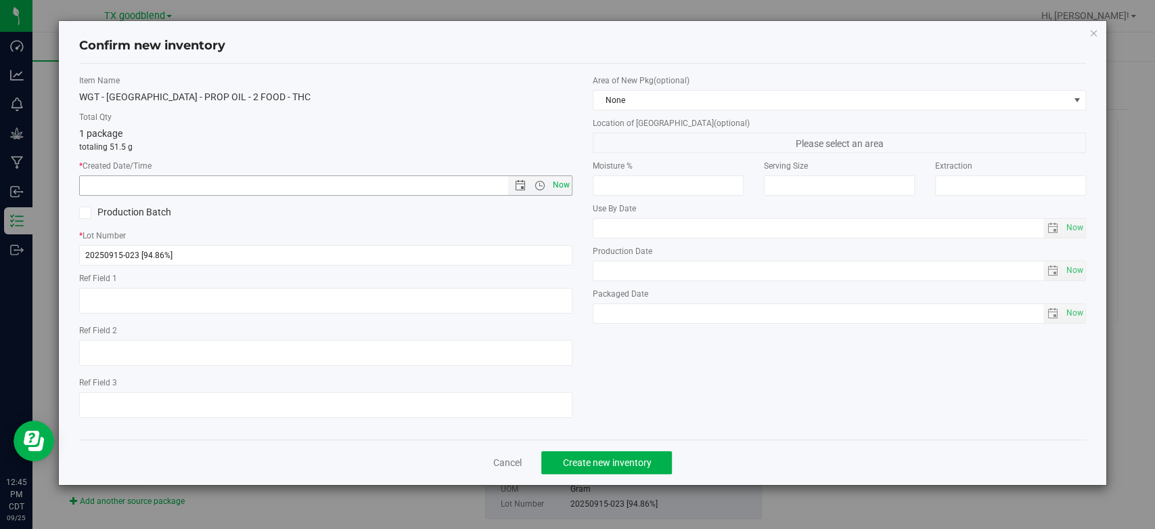
click at [560, 179] on span "Now" at bounding box center [561, 185] width 23 height 20
type input "[DATE] 12:45 PM"
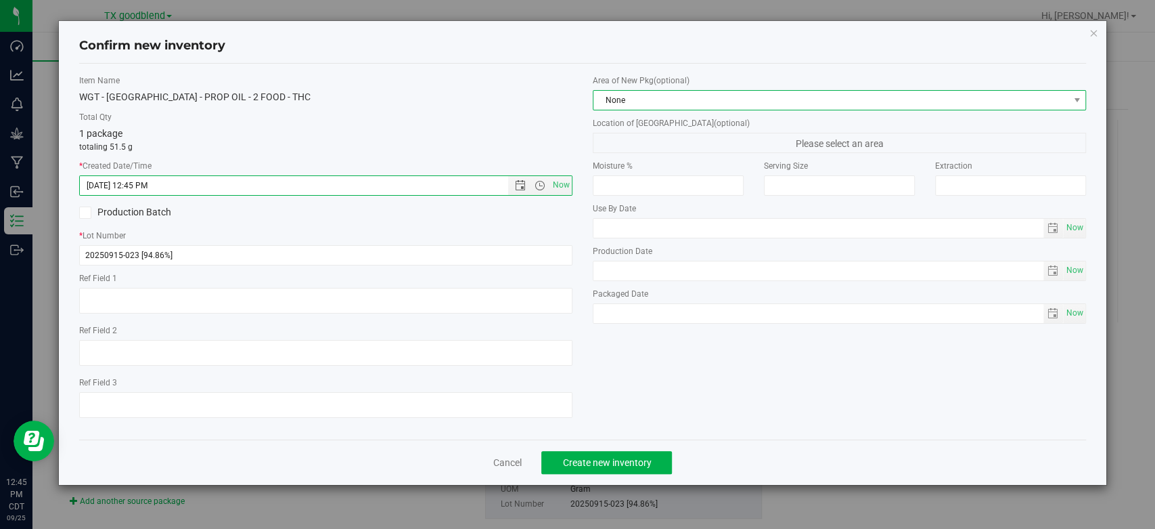
click at [664, 102] on span "None" at bounding box center [830, 100] width 475 height 19
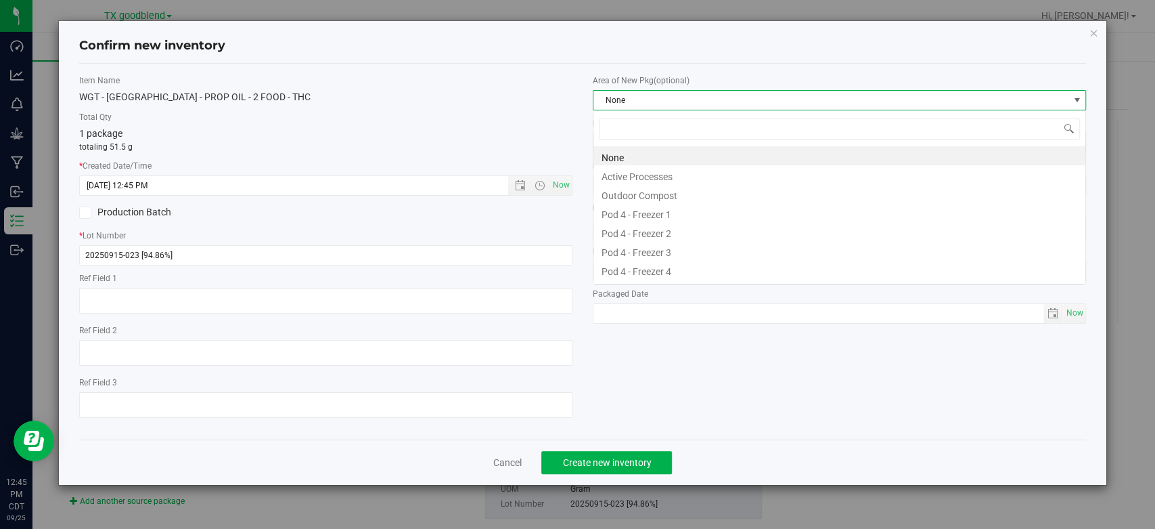
scroll to position [20, 493]
click at [660, 174] on li "Active Processes" at bounding box center [839, 174] width 492 height 19
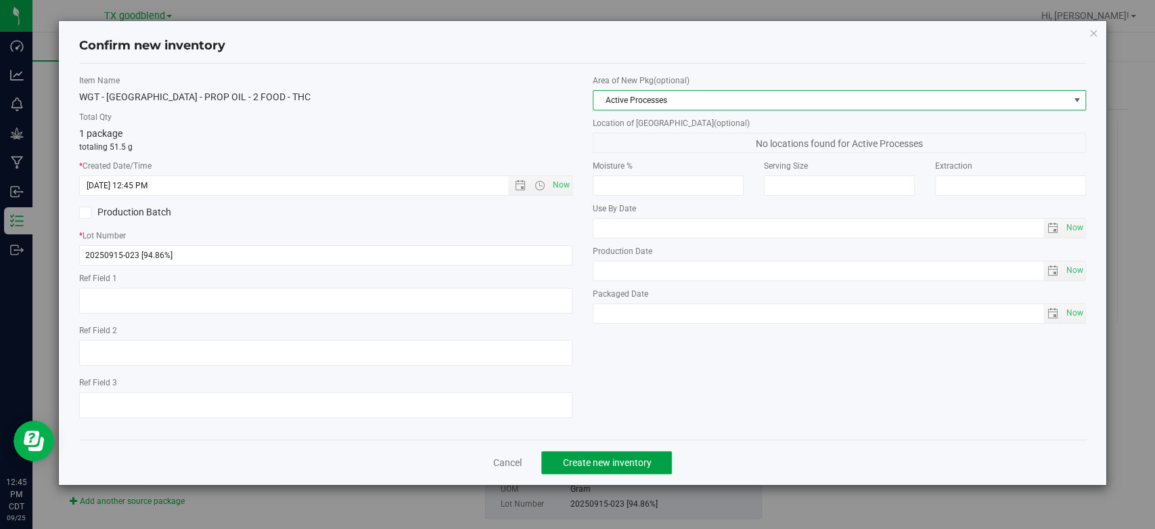
click at [604, 467] on button "Create new inventory" at bounding box center [606, 462] width 131 height 23
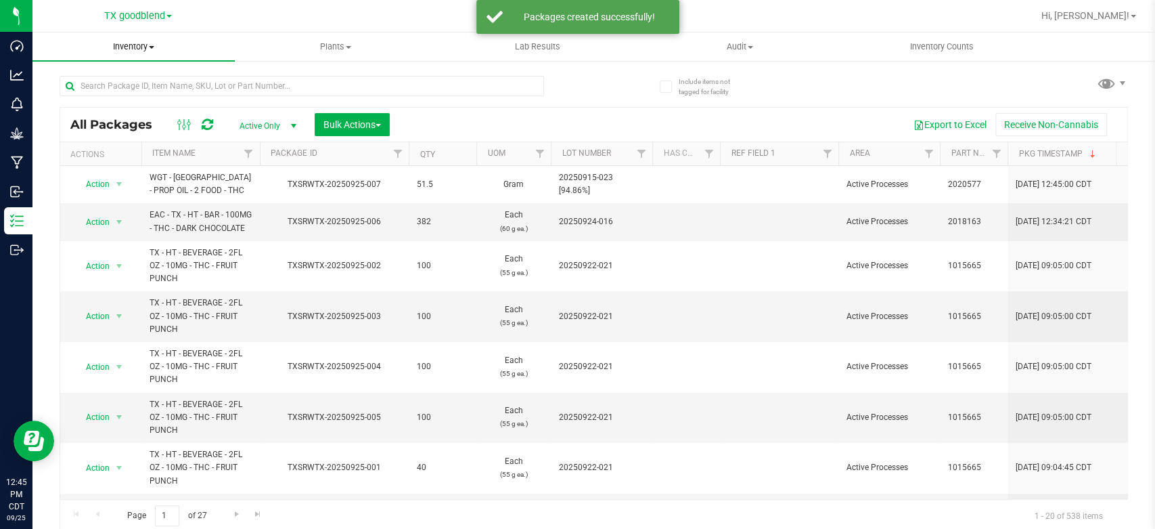
click at [123, 51] on span "Inventory" at bounding box center [133, 47] width 202 height 12
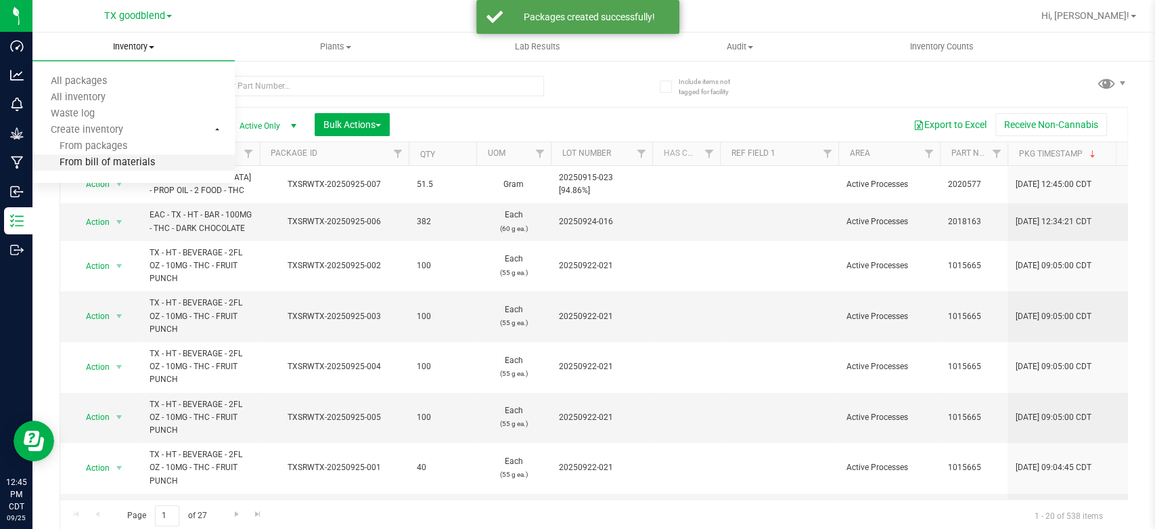
click at [108, 166] on span "From bill of materials" at bounding box center [93, 163] width 122 height 12
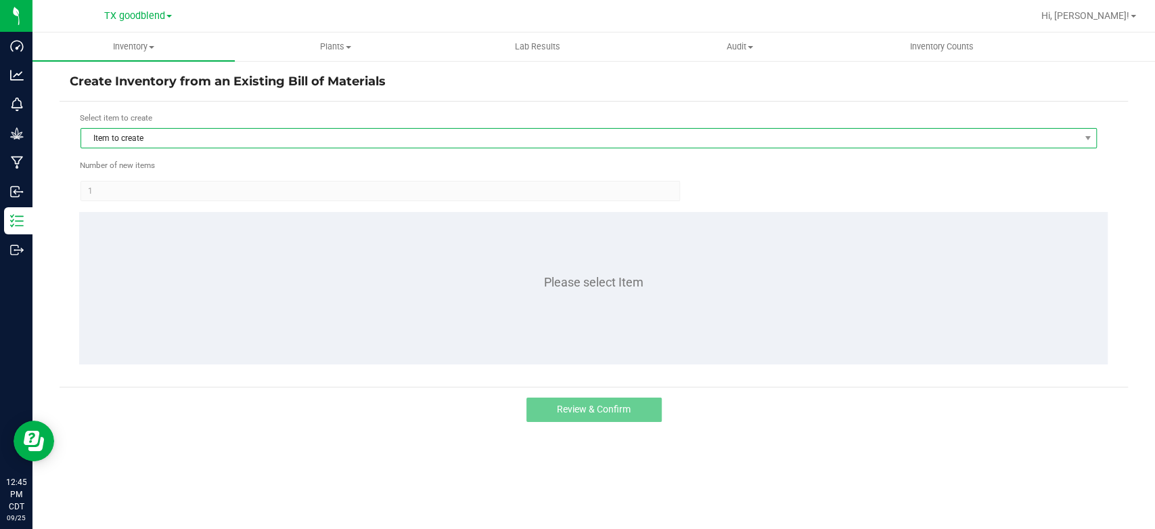
click at [156, 133] on span "Item to create" at bounding box center [580, 138] width 998 height 19
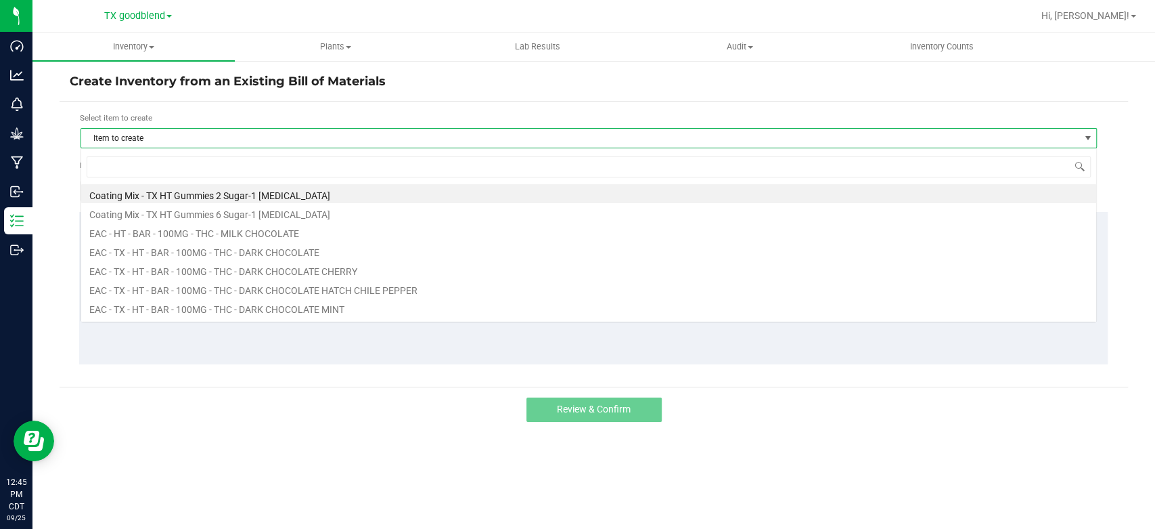
scroll to position [20, 1016]
type input "chocolate"
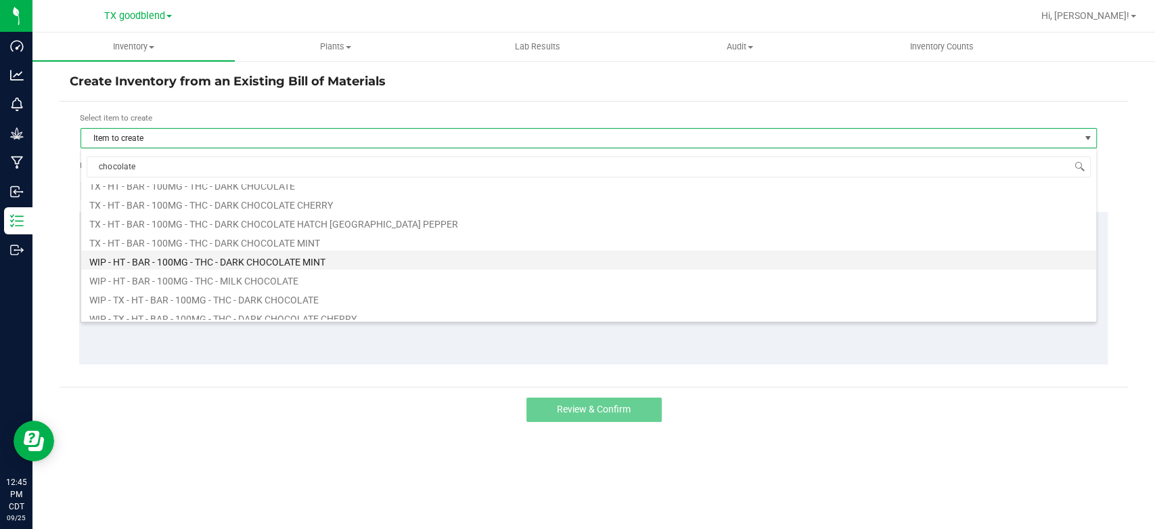
scroll to position [106, 0]
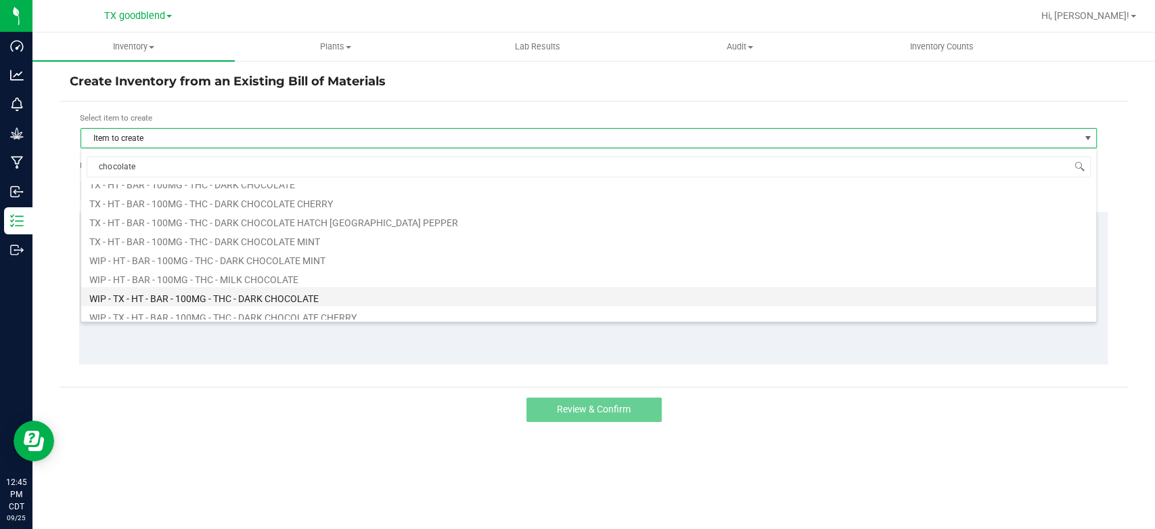
click at [176, 296] on li "WIP - TX - HT - BAR - 100MG - THC - DARK CHOCOLATE" at bounding box center [588, 296] width 1015 height 19
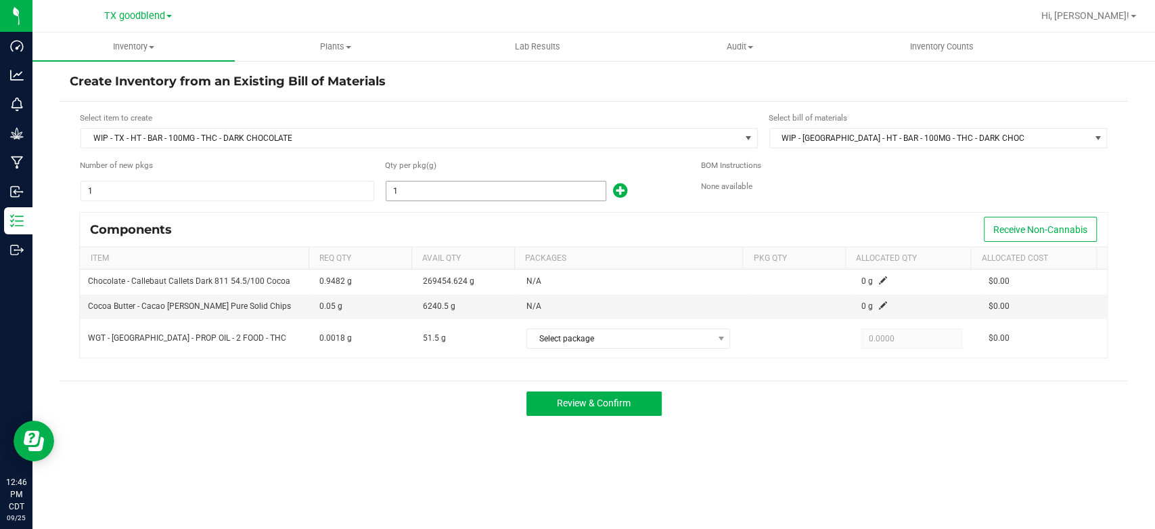
click at [479, 189] on input "1" at bounding box center [495, 190] width 219 height 19
type input "30,351.0000"
click at [506, 205] on form "Select item to create WIP - TX - HT - BAR - 100MG - THC - DARK CHOCOLATE Select…" at bounding box center [594, 241] width 1048 height 259
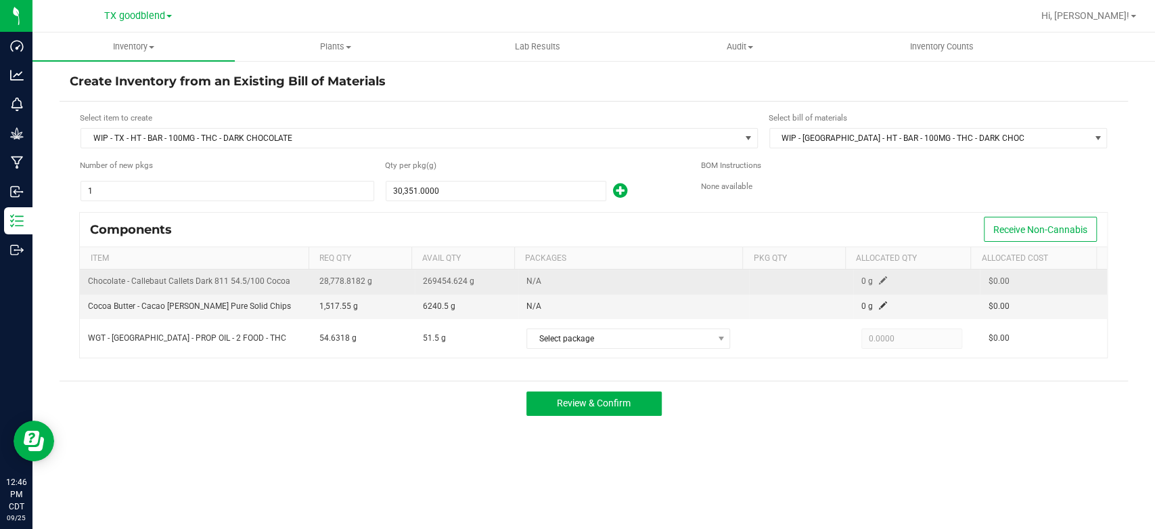
click at [879, 280] on span at bounding box center [883, 280] width 8 height 8
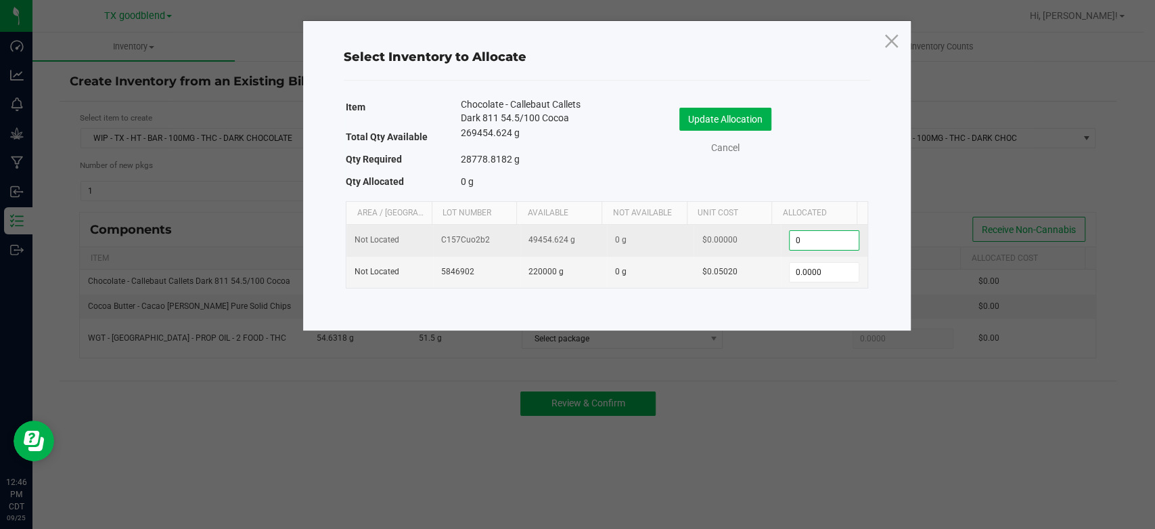
click at [826, 237] on input "0" at bounding box center [824, 240] width 69 height 19
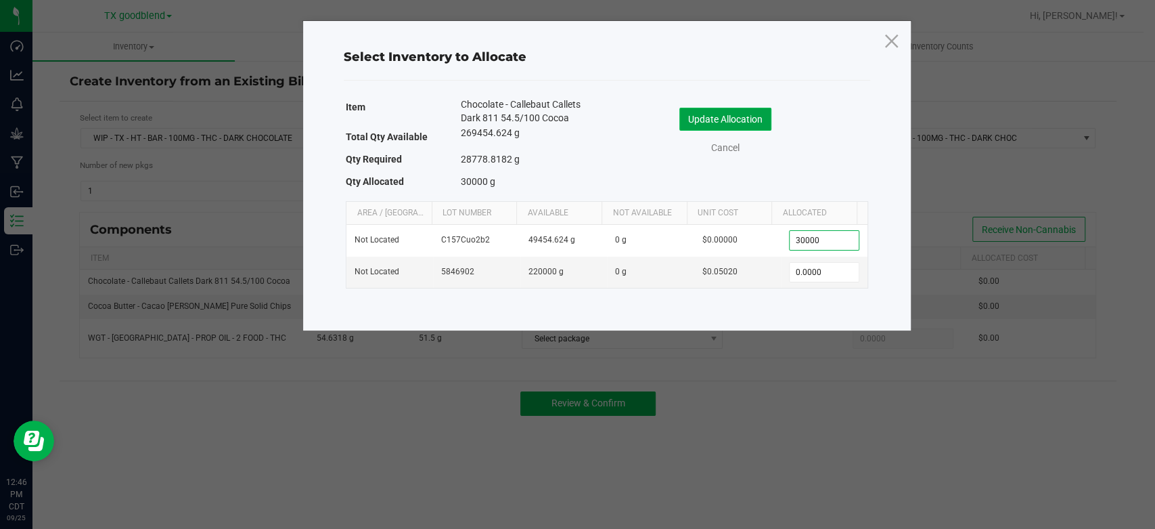
type input "30,000.0000"
click at [704, 114] on button "Update Allocation" at bounding box center [725, 119] width 92 height 23
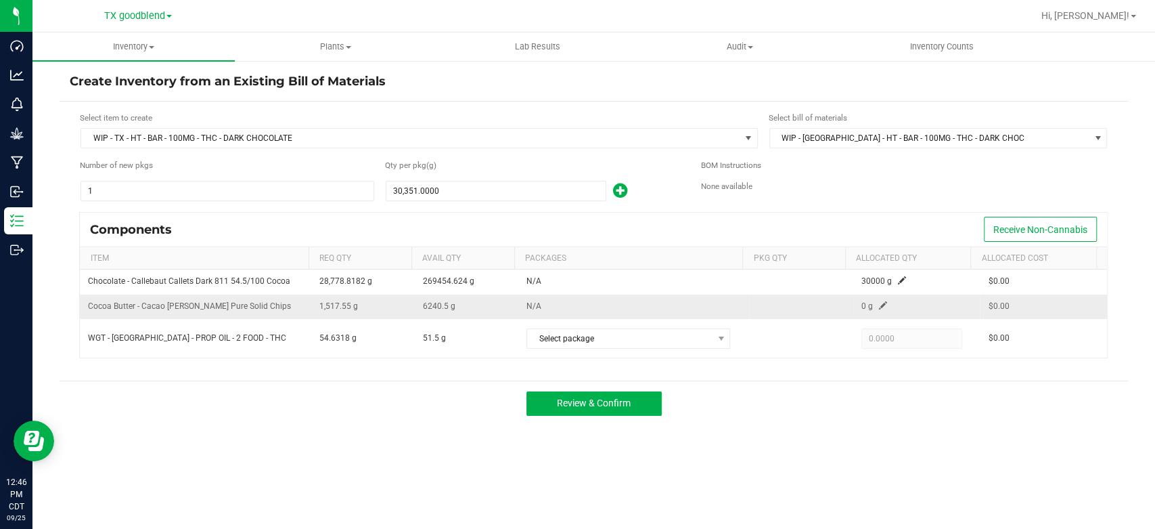
click at [879, 307] on span at bounding box center [883, 305] width 8 height 8
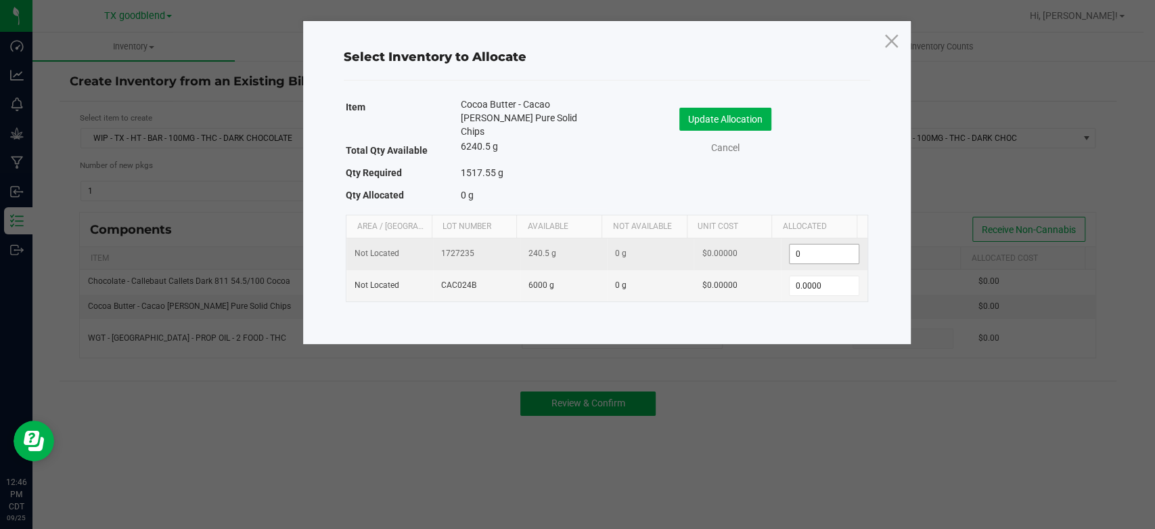
click at [826, 244] on input "0" at bounding box center [824, 253] width 69 height 19
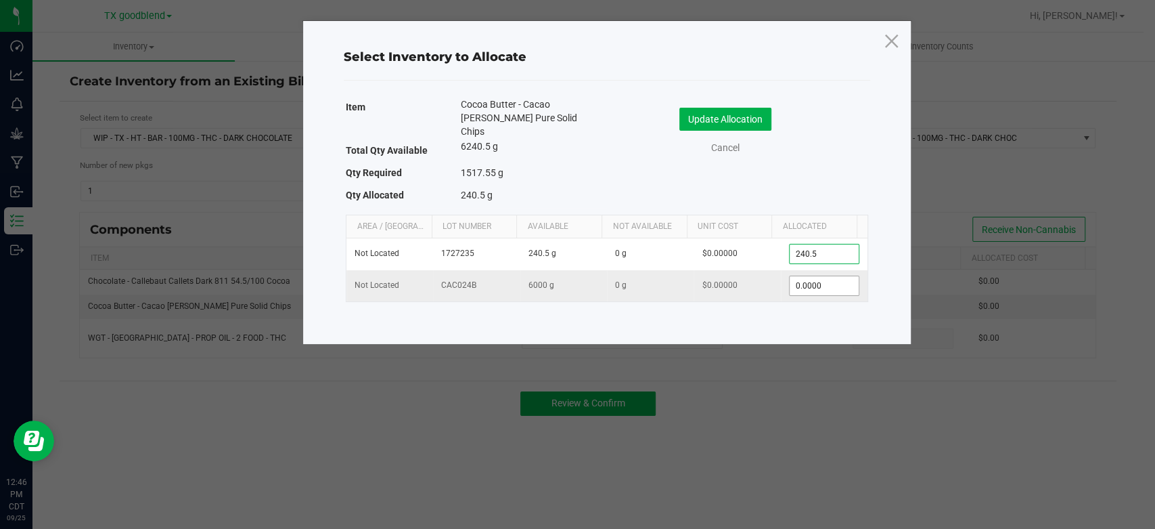
type input "240.5000"
click at [829, 276] on input "0" at bounding box center [824, 285] width 69 height 19
type input "60.0000"
click at [744, 112] on button "Update Allocation" at bounding box center [725, 119] width 92 height 23
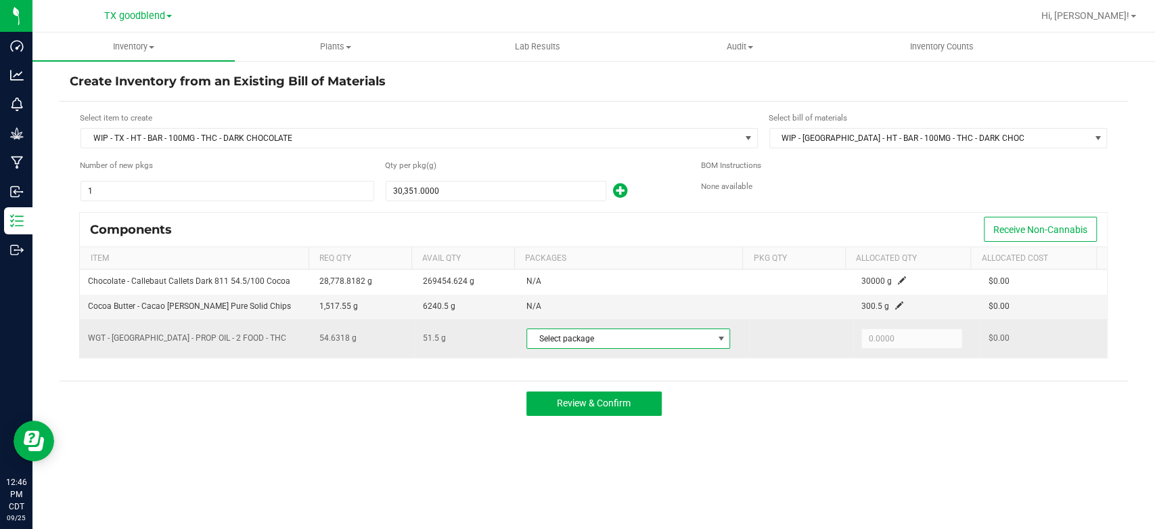
click at [644, 331] on span "Select package" at bounding box center [619, 338] width 185 height 19
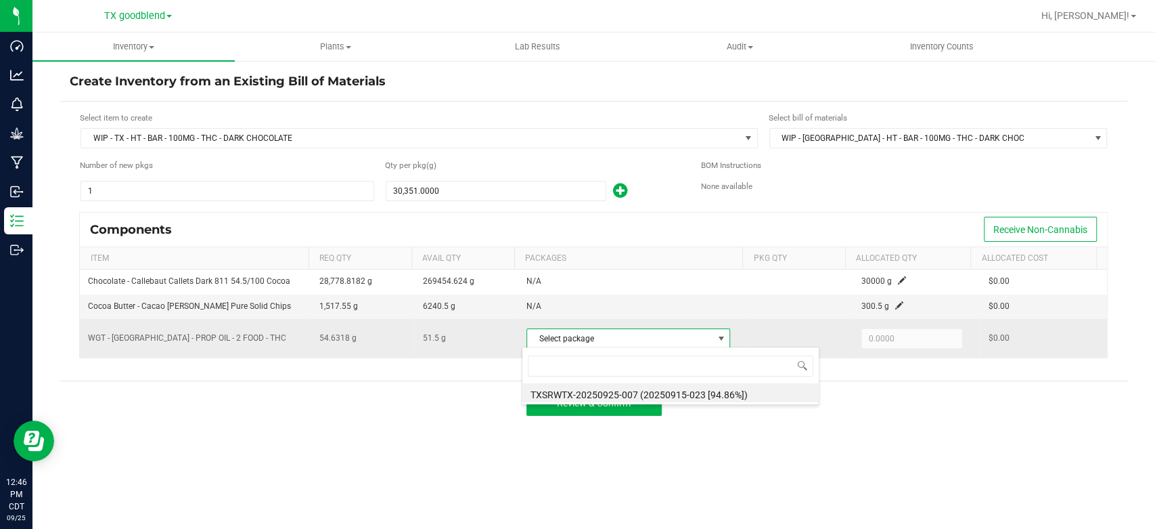
scroll to position [20, 201]
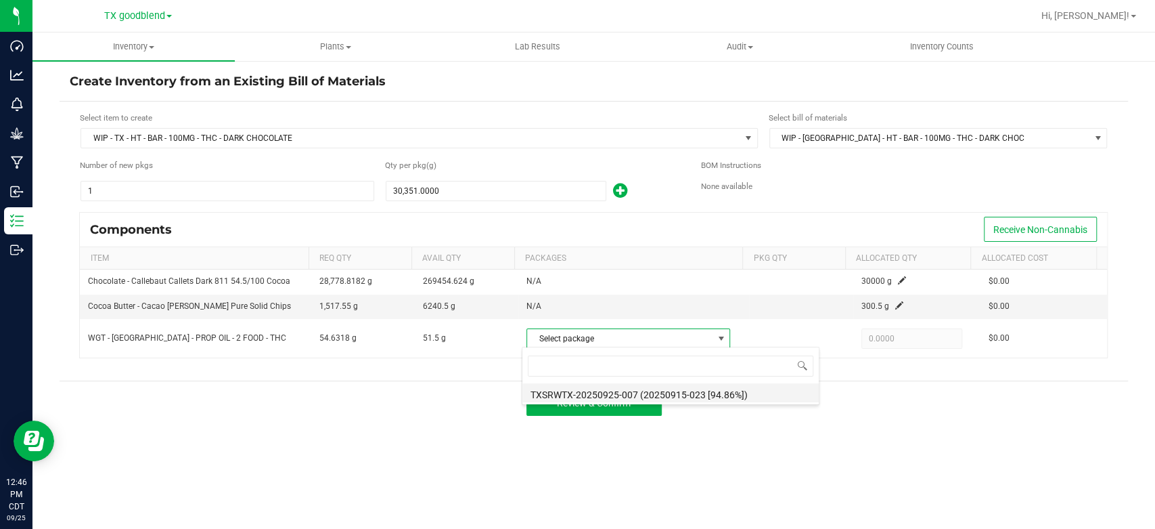
click at [644, 399] on li "TXSRWTX-20250925-007 (20250915-023 [94.86%])" at bounding box center [670, 392] width 296 height 19
type input "51.5000"
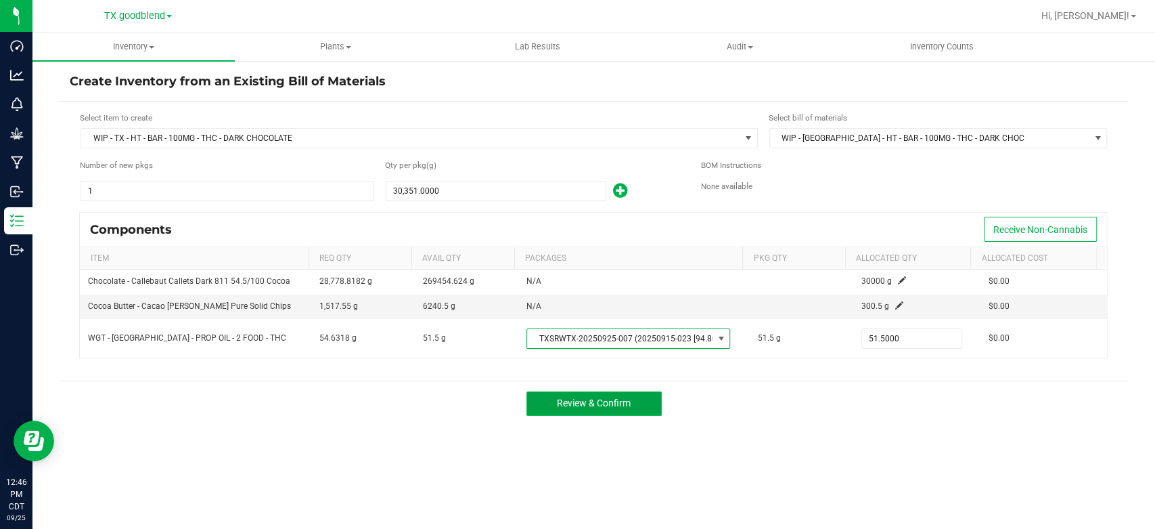
click at [561, 406] on span "Review & Confirm" at bounding box center [594, 402] width 74 height 11
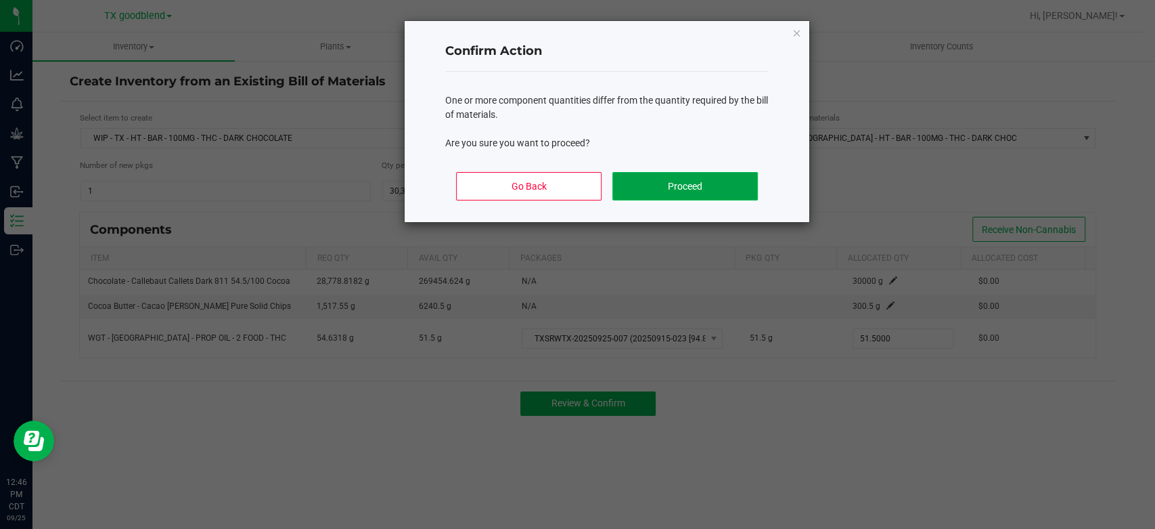
click at [676, 196] on button "Proceed" at bounding box center [684, 186] width 145 height 28
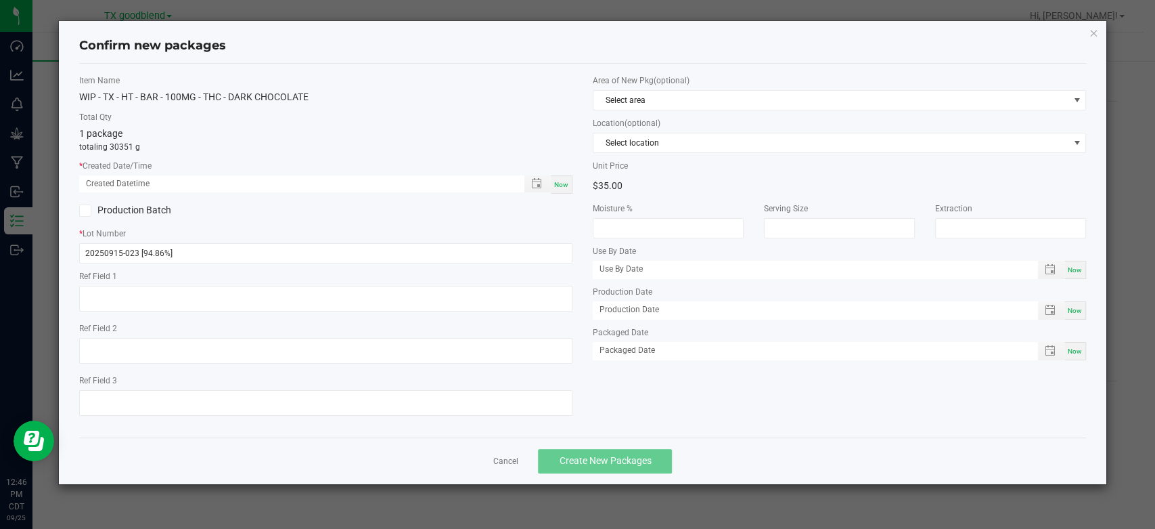
click at [558, 188] on span "Now" at bounding box center [561, 184] width 14 height 7
type input "[DATE] 12:46 PM"
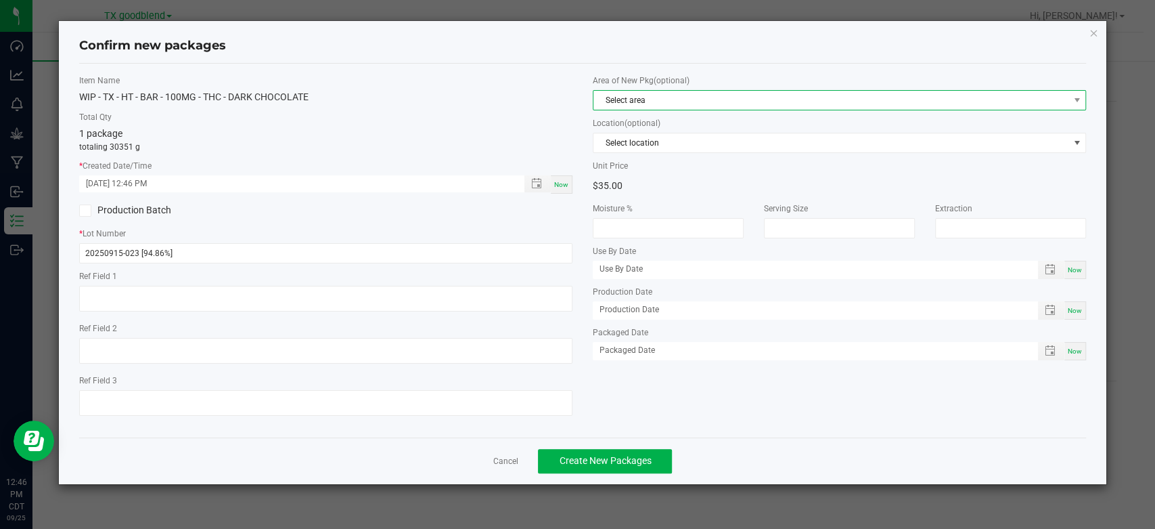
click at [677, 100] on span "Select area" at bounding box center [830, 100] width 475 height 19
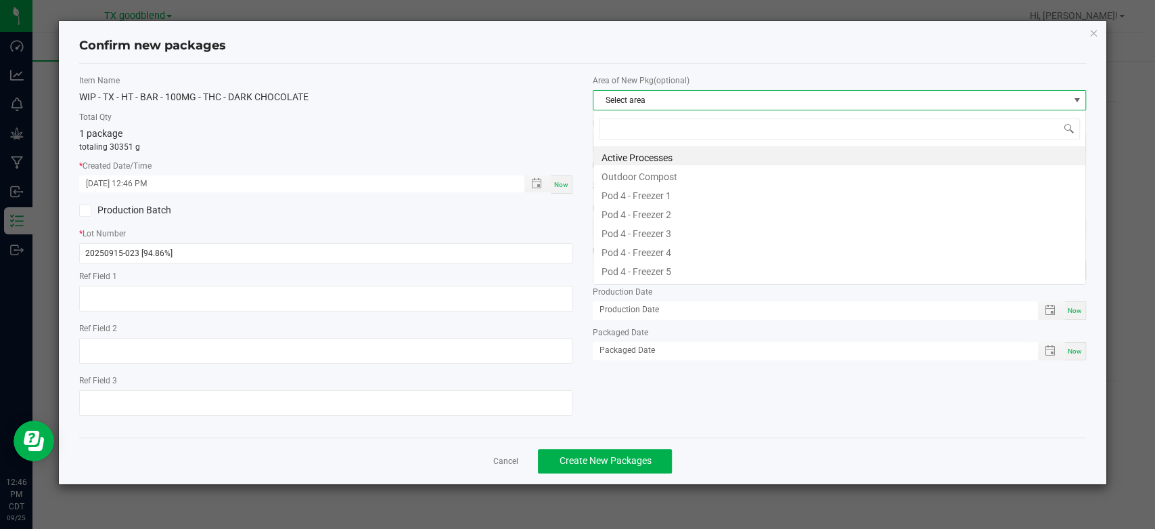
scroll to position [20, 493]
click at [677, 152] on li "Active Processes" at bounding box center [839, 155] width 492 height 19
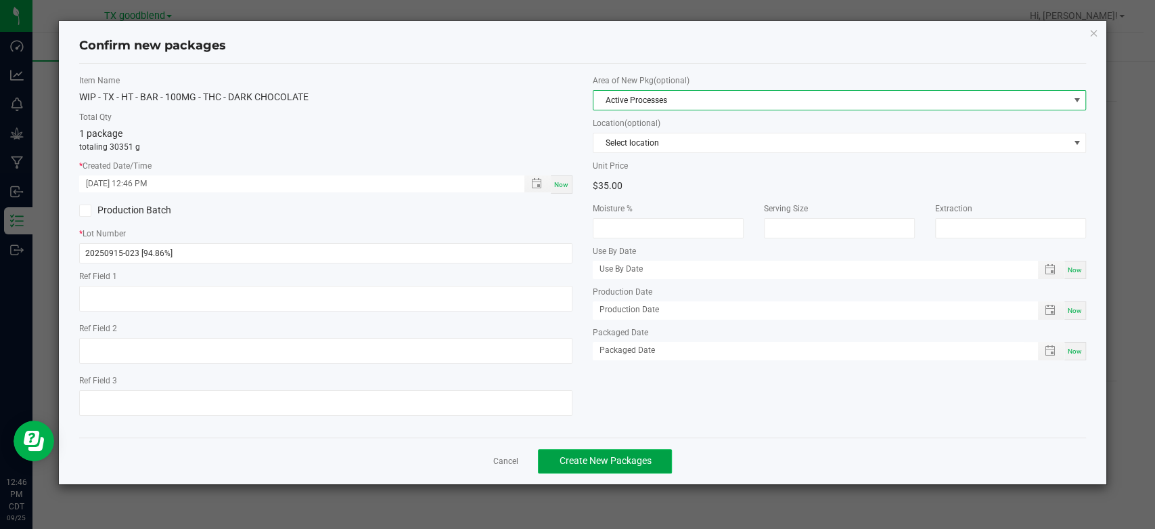
click at [619, 459] on span "Create New Packages" at bounding box center [605, 460] width 92 height 11
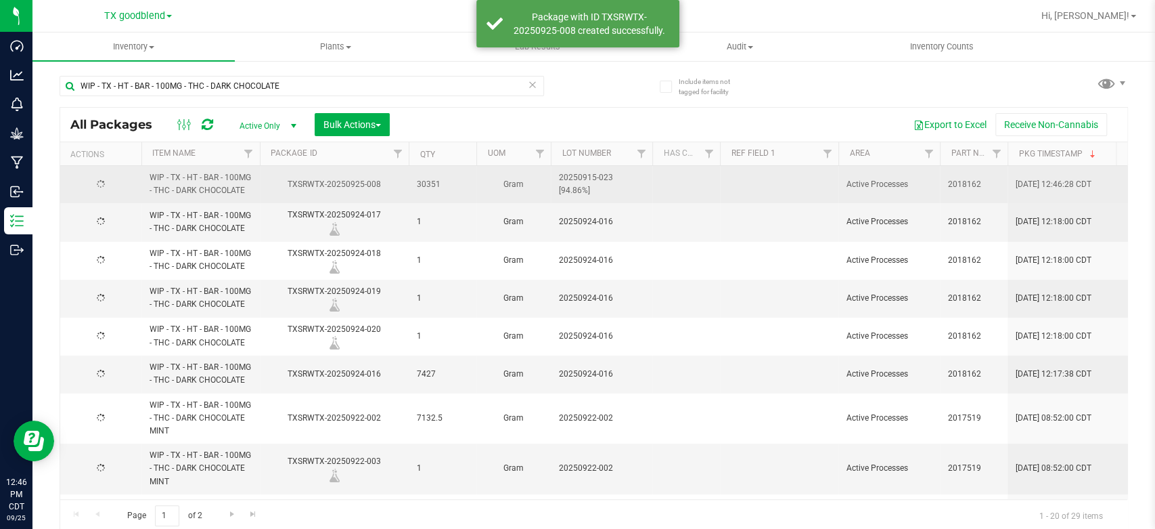
click at [601, 192] on td "20250915-023 [94.86%]" at bounding box center [602, 184] width 102 height 37
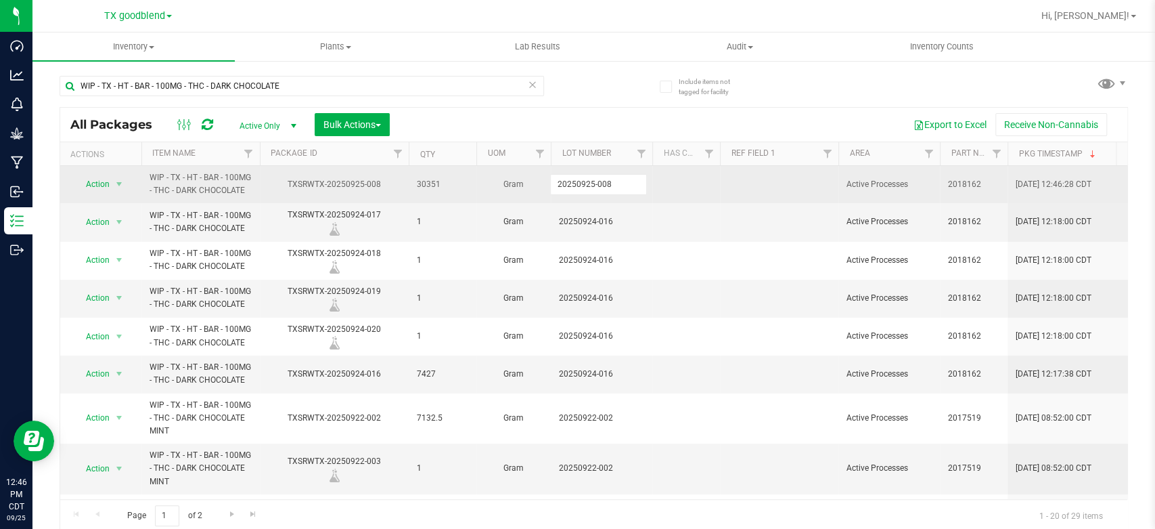
type input "20250925-008"
click at [106, 177] on span "Action" at bounding box center [92, 184] width 37 height 19
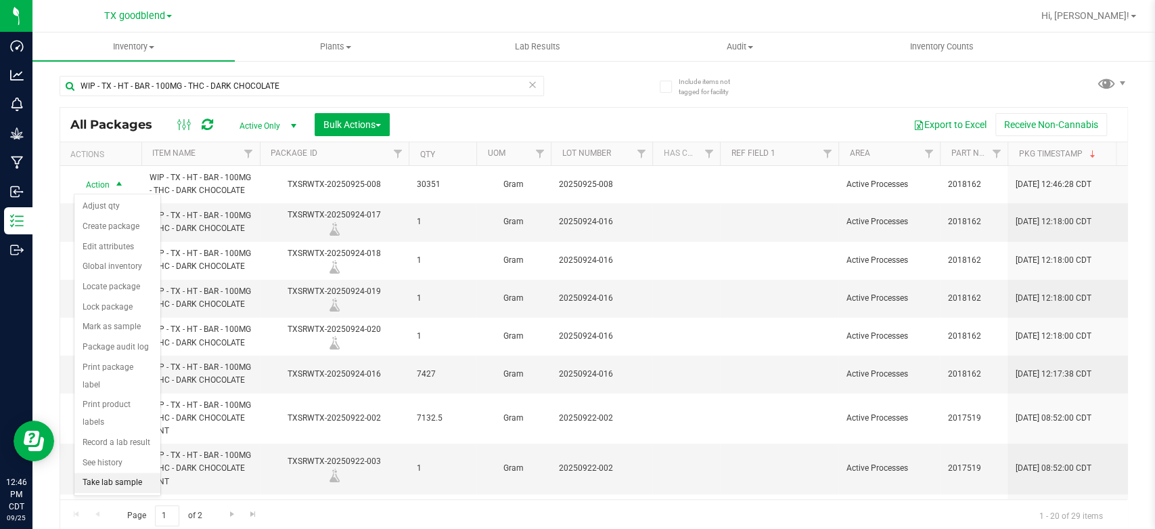
click at [113, 472] on li "Take lab sample" at bounding box center [117, 482] width 86 height 20
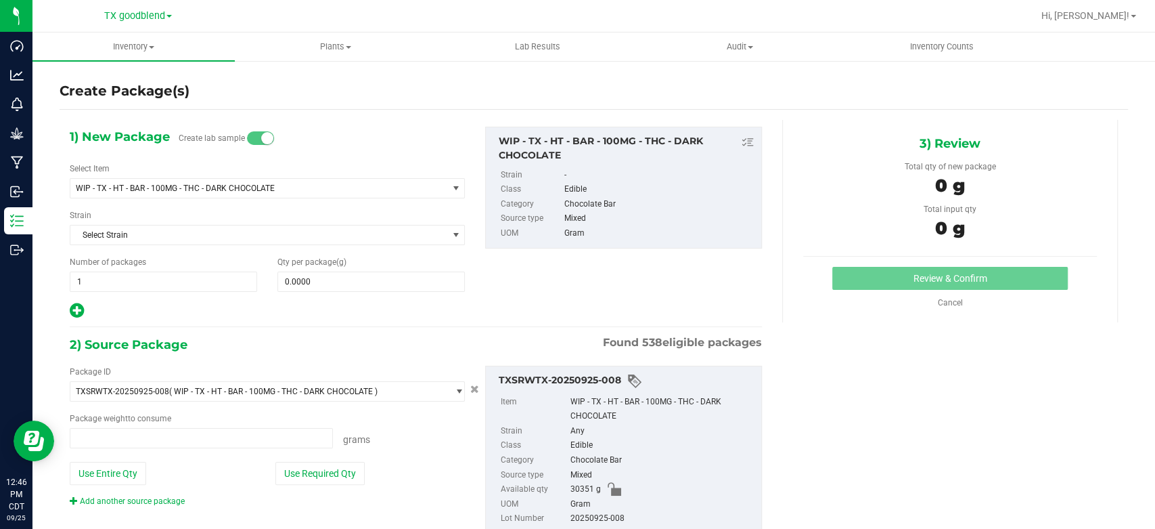
type input "0.0000 g"
click at [114, 286] on span "1 1" at bounding box center [163, 281] width 187 height 20
type input "4"
click at [317, 277] on span at bounding box center [370, 281] width 187 height 20
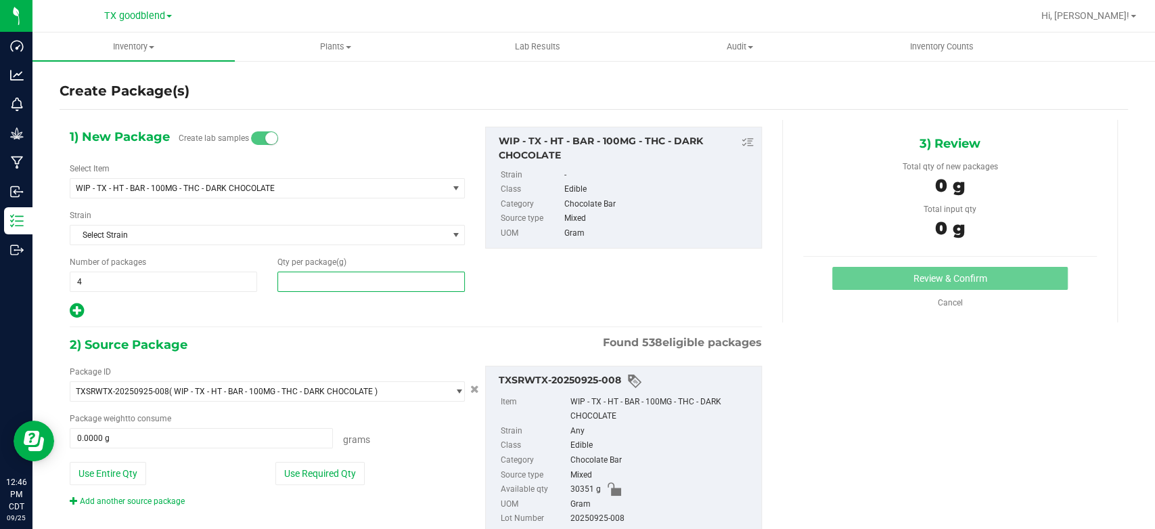
type input "1"
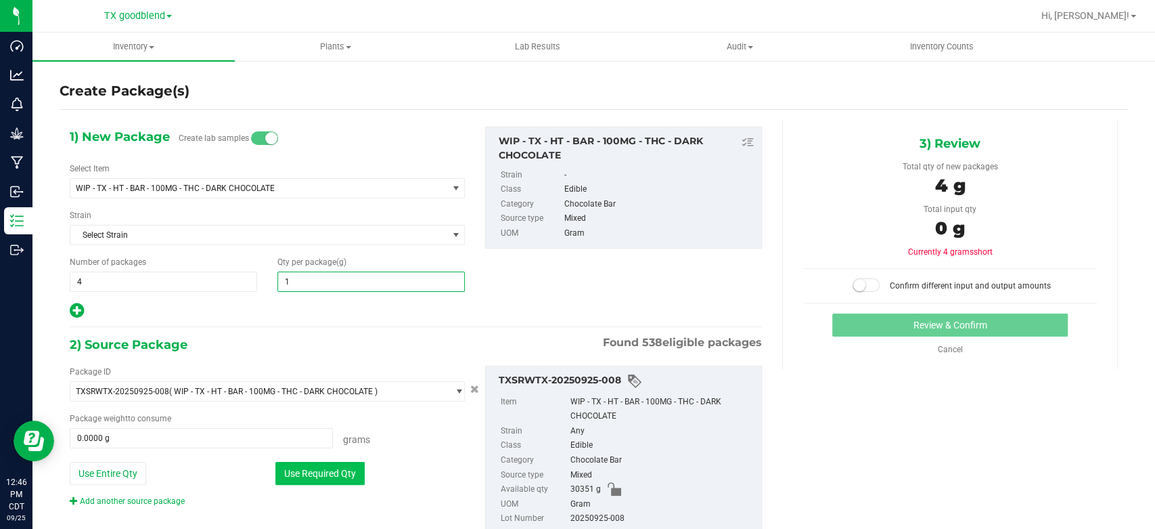
type input "1.0000"
click at [314, 476] on button "Use Required Qty" at bounding box center [319, 473] width 89 height 23
type input "4.0000 g"
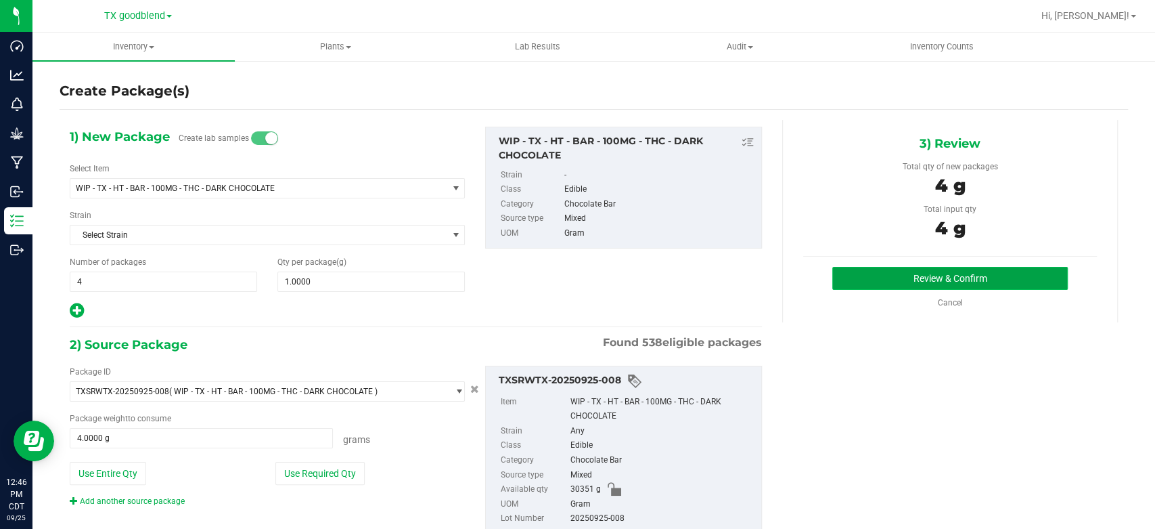
click at [857, 275] on button "Review & Confirm" at bounding box center [949, 278] width 235 height 23
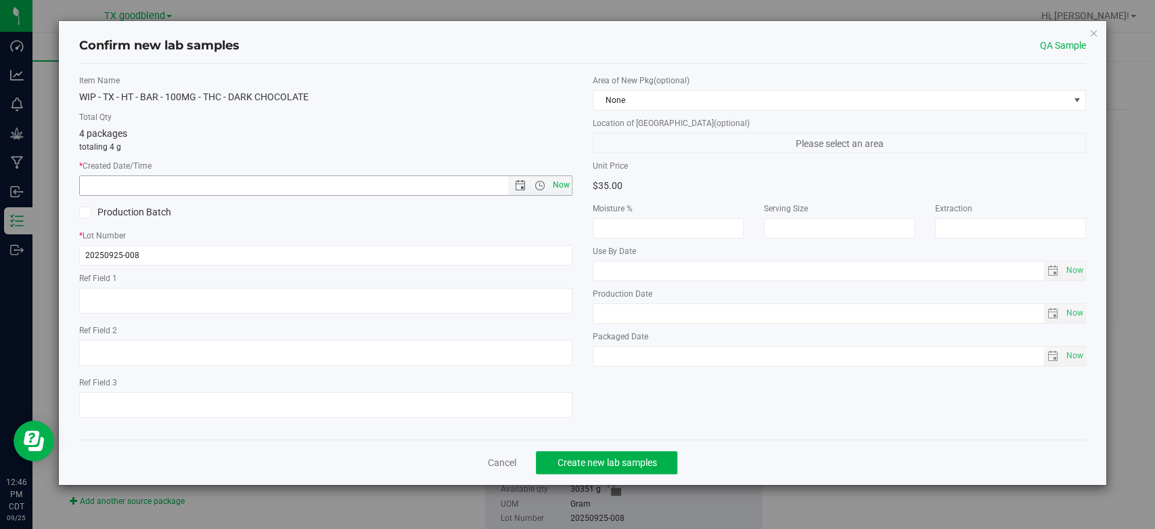
click at [569, 181] on span "Now" at bounding box center [561, 185] width 23 height 20
type input "[DATE] 12:46 PM"
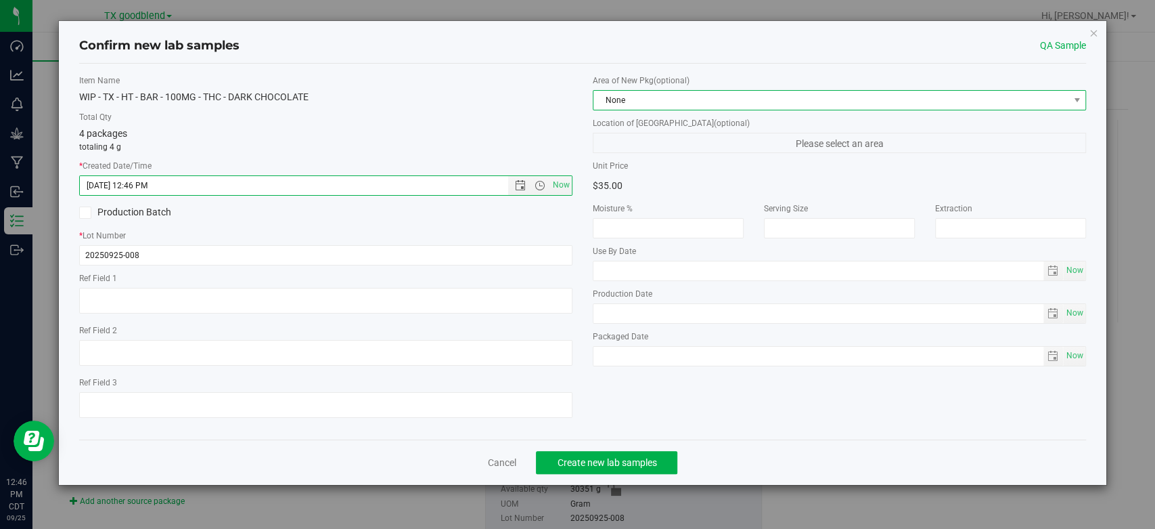
click at [668, 104] on span "None" at bounding box center [830, 100] width 475 height 19
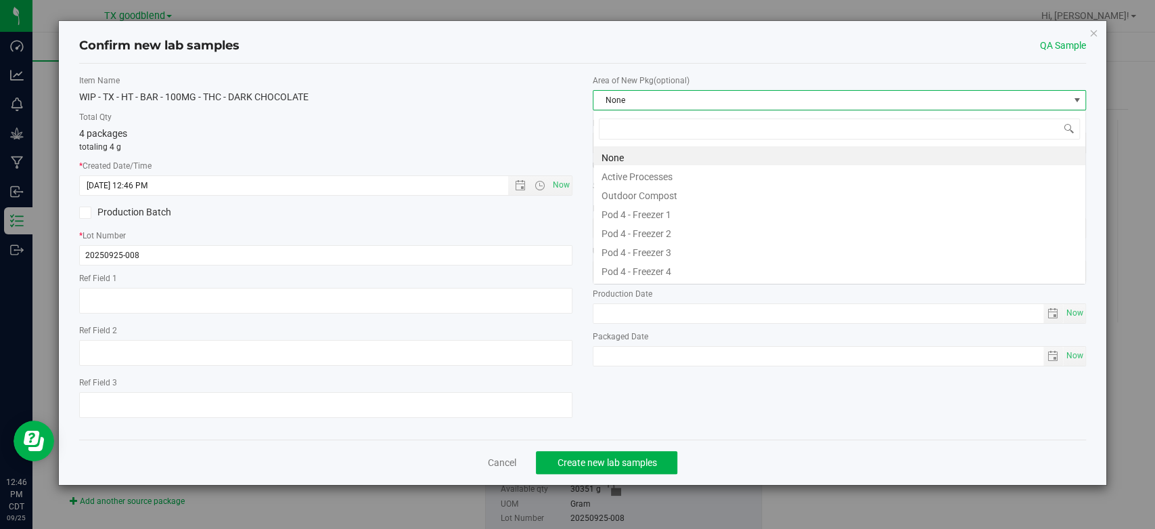
scroll to position [20, 493]
click at [663, 175] on li "Active Processes" at bounding box center [839, 174] width 492 height 19
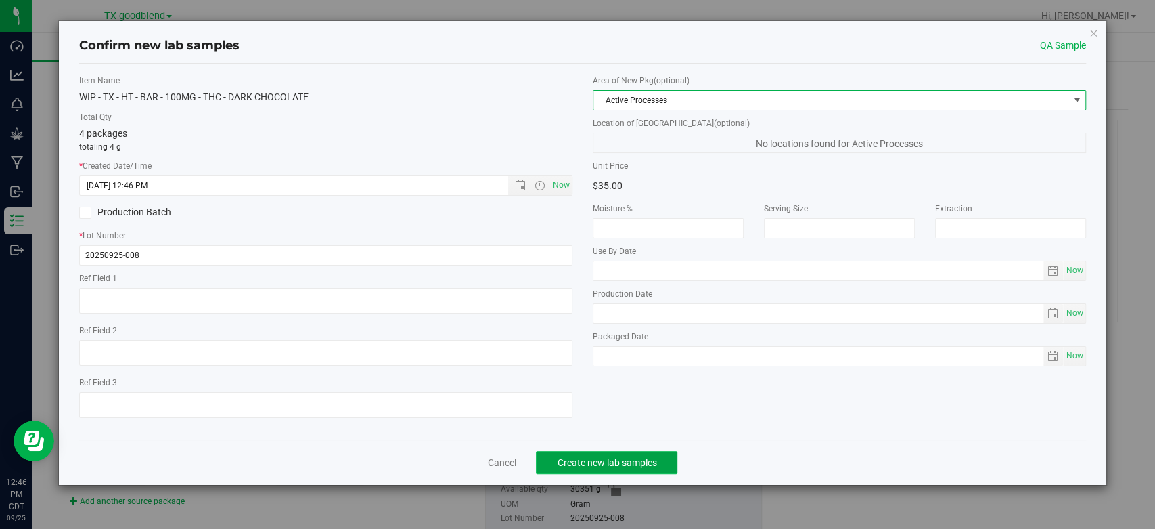
click at [579, 454] on button "Create new lab samples" at bounding box center [606, 462] width 141 height 23
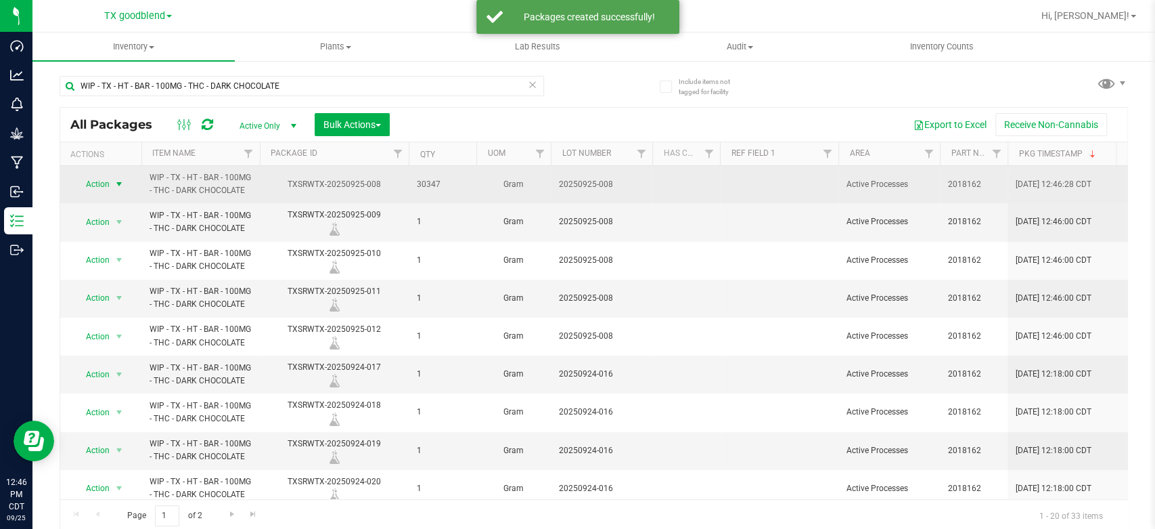
click at [100, 183] on span "Action" at bounding box center [92, 184] width 37 height 19
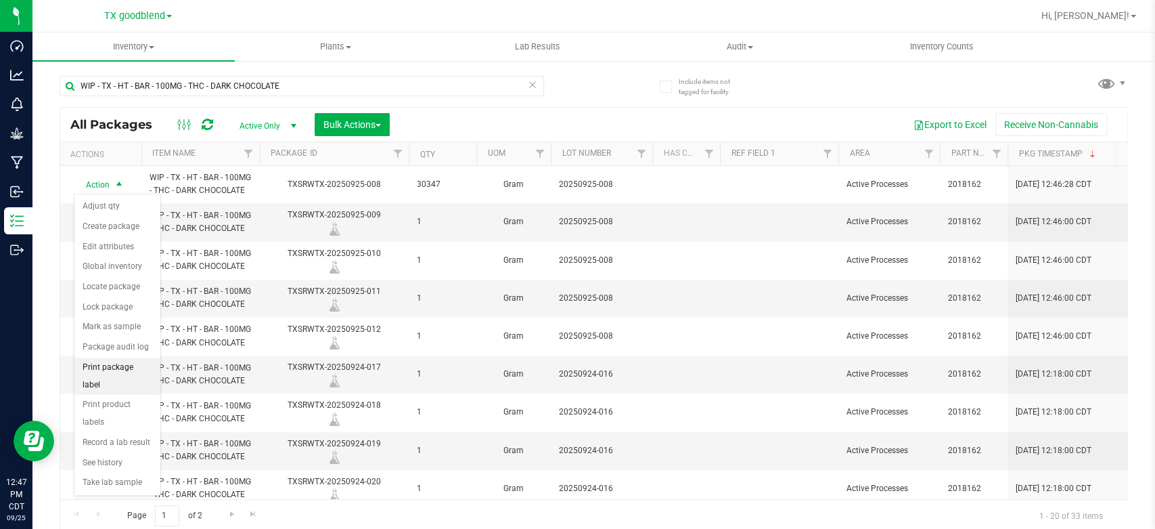
click at [121, 361] on li "Print package label" at bounding box center [117, 375] width 86 height 37
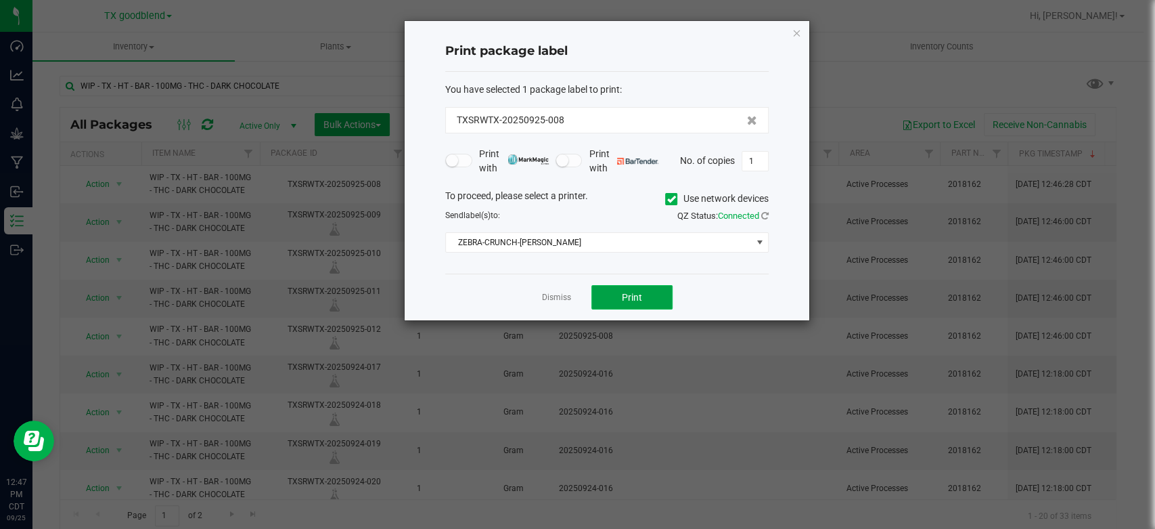
click at [618, 292] on button "Print" at bounding box center [631, 297] width 81 height 24
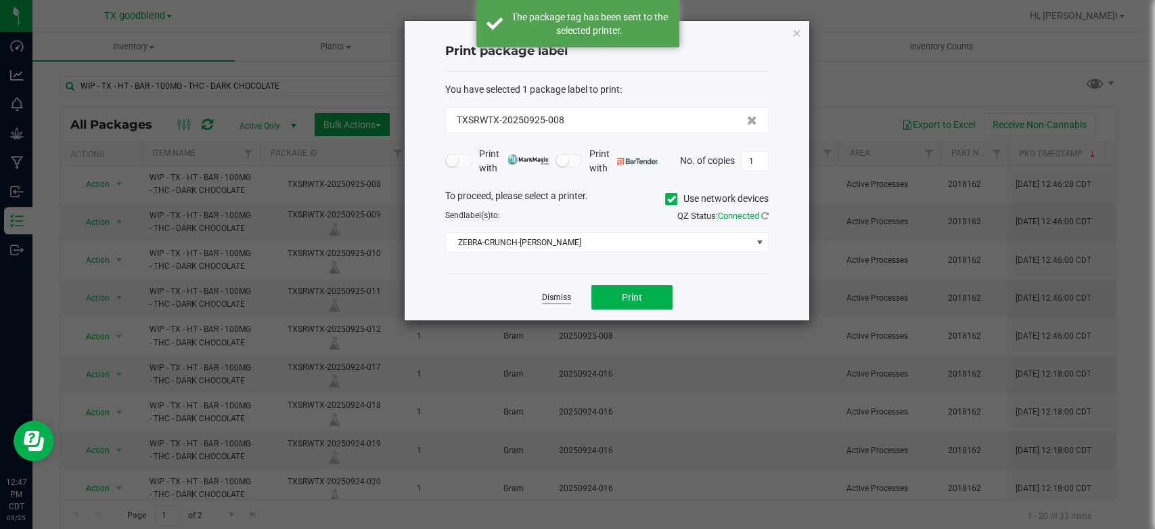
click at [561, 296] on link "Dismiss" at bounding box center [556, 298] width 29 height 12
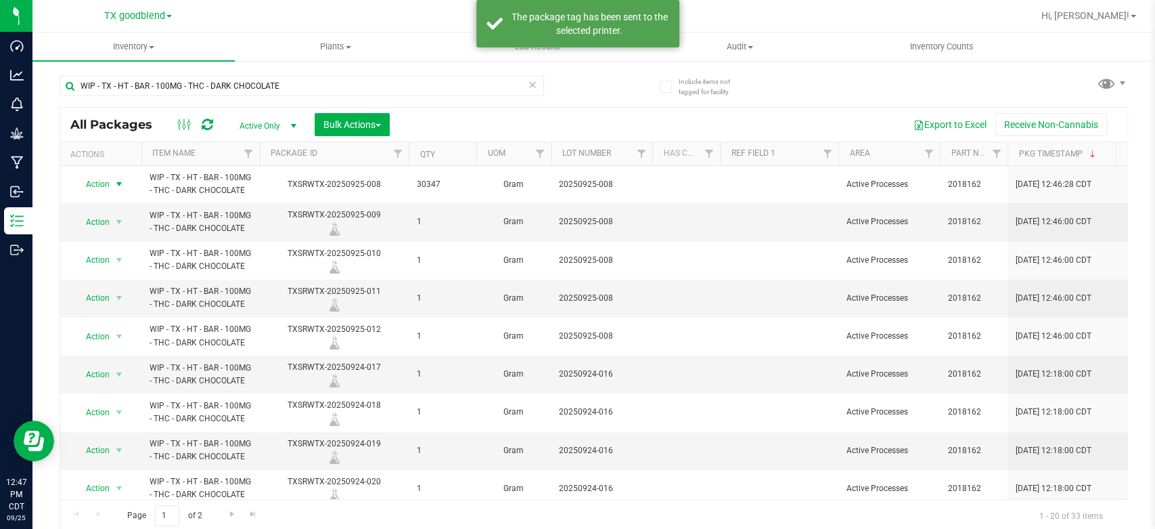
click at [529, 82] on icon at bounding box center [532, 84] width 9 height 16
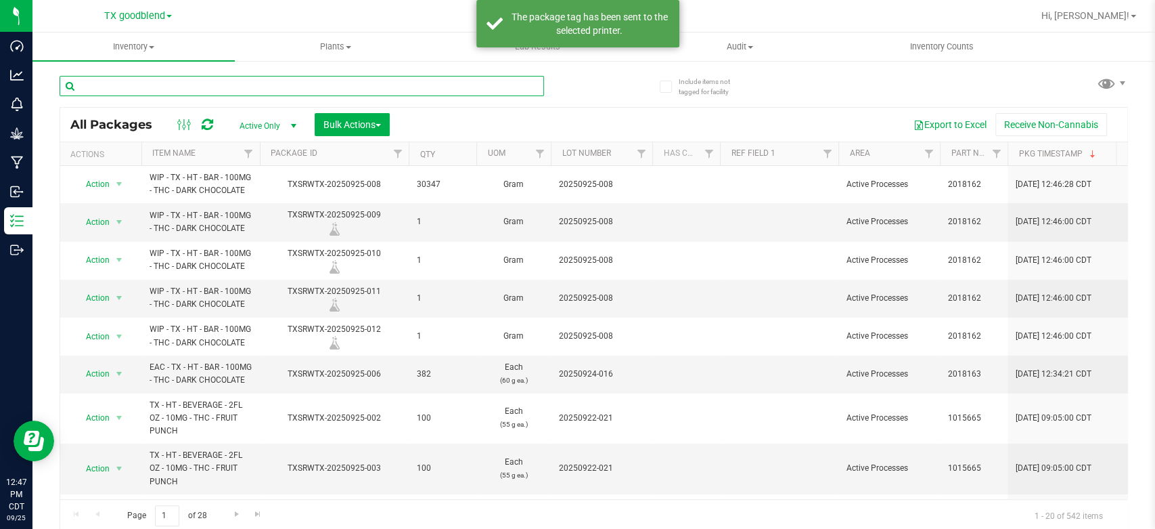
click at [420, 87] on input "text" at bounding box center [302, 86] width 485 height 20
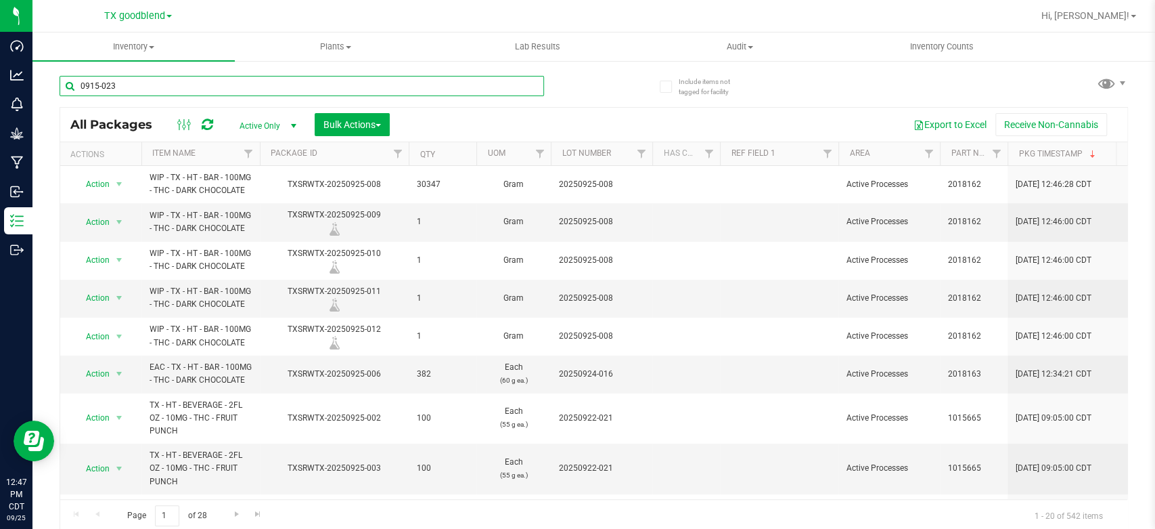
type input "0915-023"
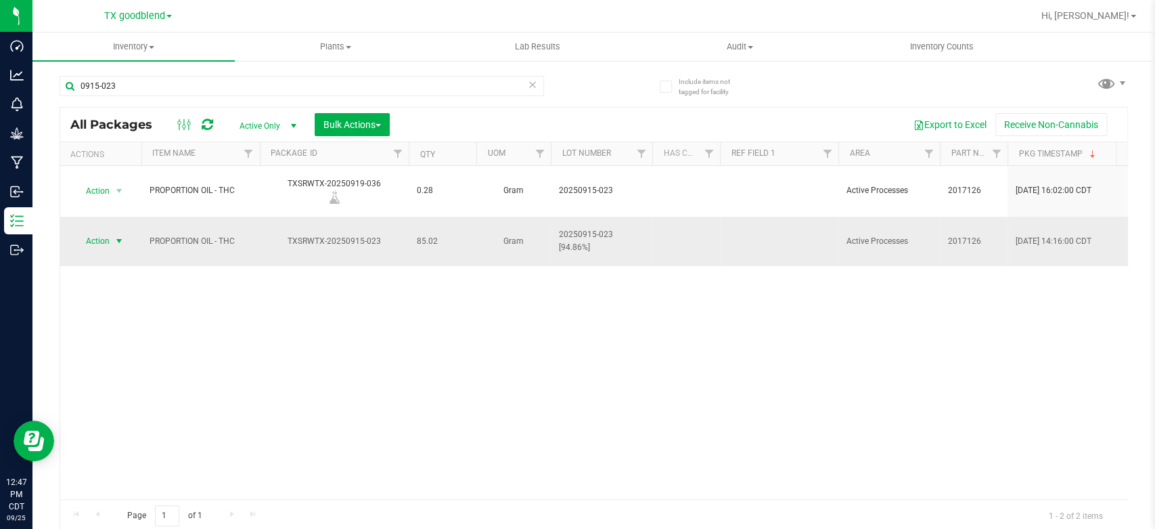
click at [97, 231] on span "Action" at bounding box center [92, 240] width 37 height 19
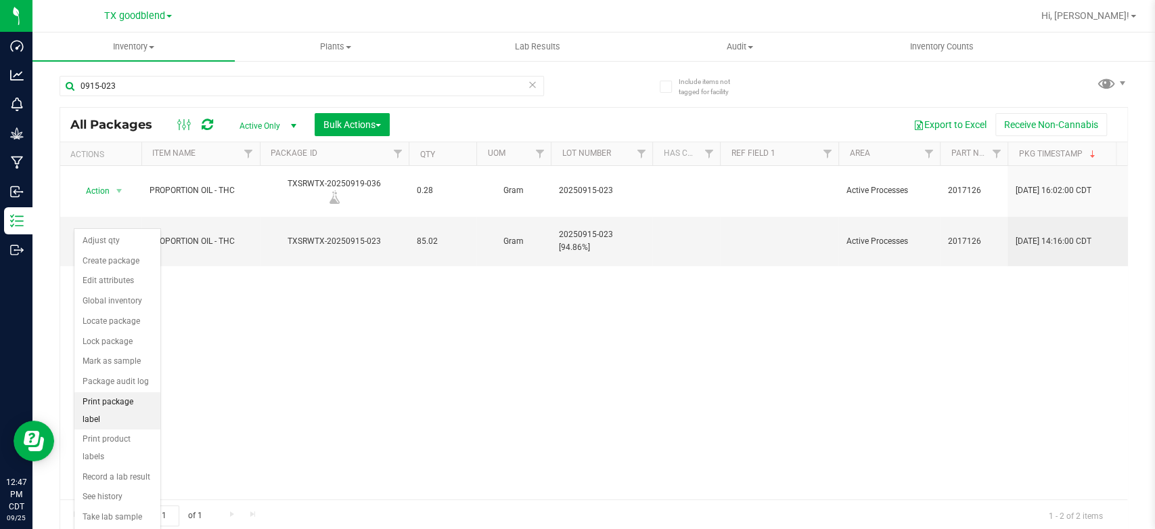
click at [94, 401] on li "Print package label" at bounding box center [117, 410] width 86 height 37
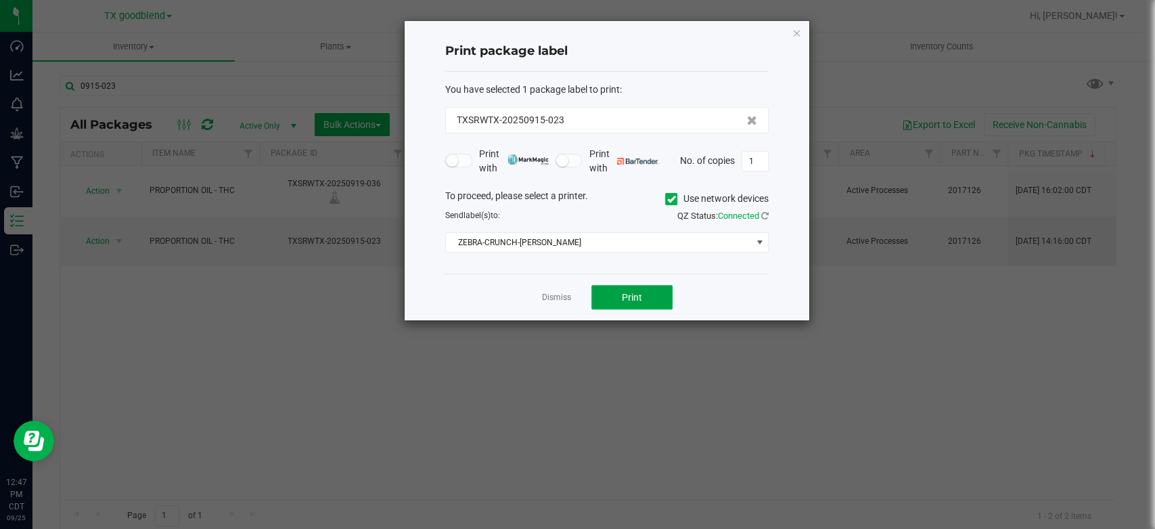
click at [617, 290] on button "Print" at bounding box center [631, 297] width 81 height 24
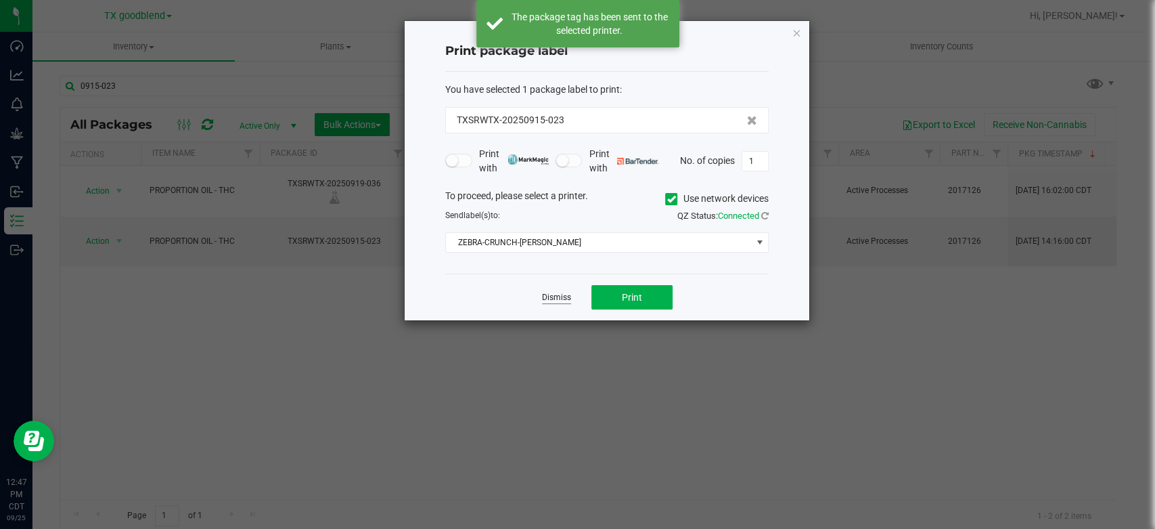
click at [554, 294] on link "Dismiss" at bounding box center [556, 298] width 29 height 12
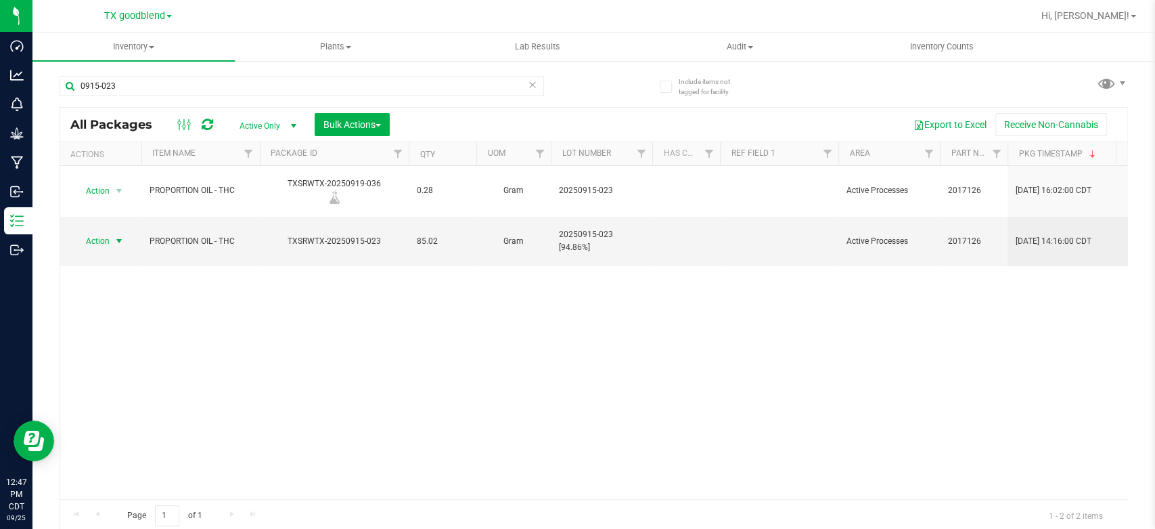
click at [528, 85] on icon at bounding box center [532, 84] width 9 height 16
